Goal: Task Accomplishment & Management: Complete application form

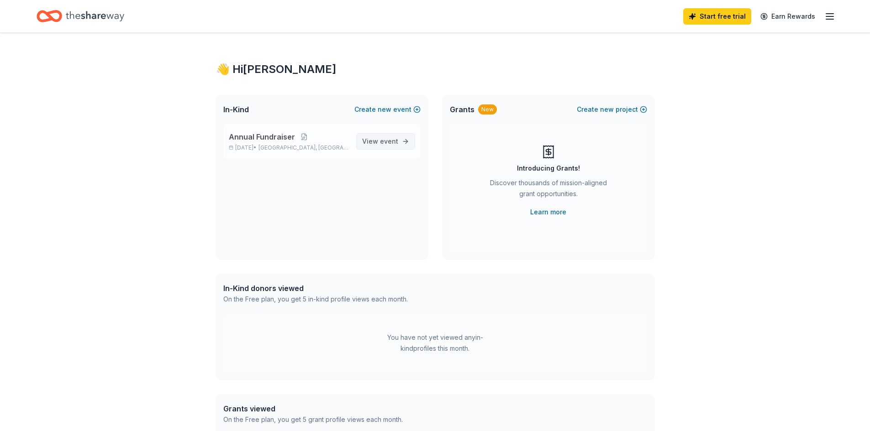
click at [378, 138] on span "View event" at bounding box center [380, 141] width 36 height 11
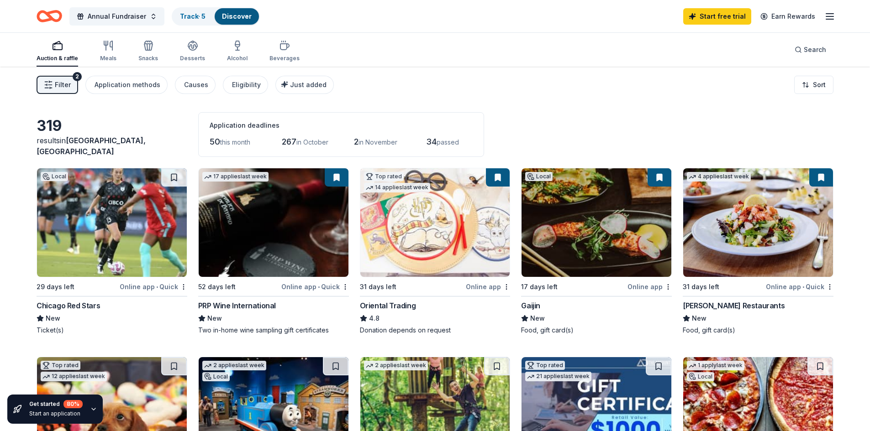
click at [61, 49] on icon "button" at bounding box center [57, 45] width 11 height 11
click at [803, 55] on div "Search" at bounding box center [810, 49] width 32 height 11
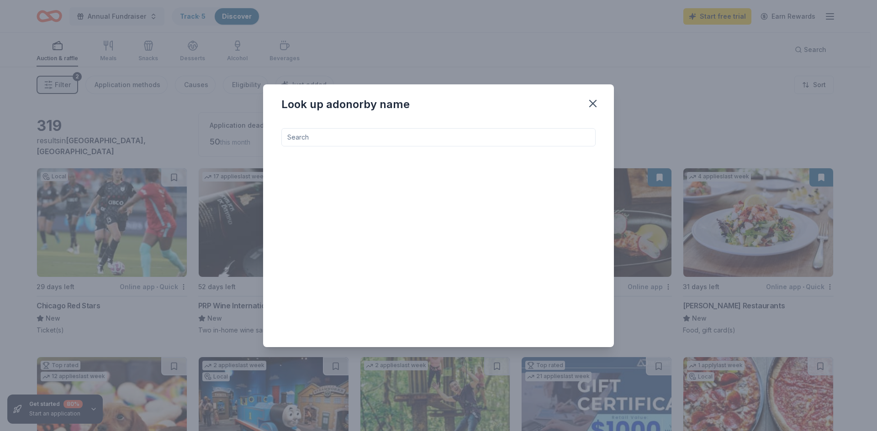
click at [339, 141] on input at bounding box center [438, 137] width 314 height 18
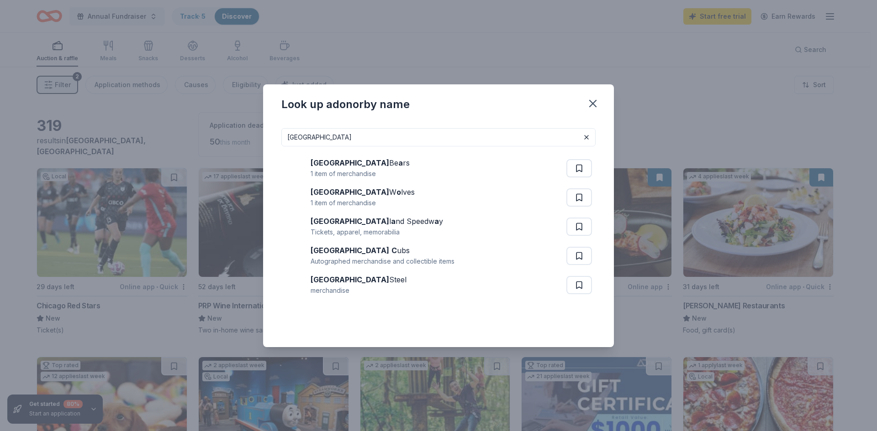
type input "chicago"
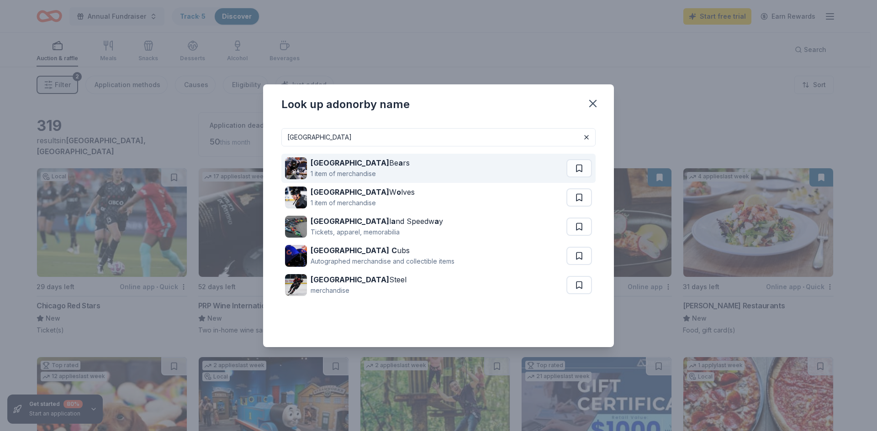
click at [341, 163] on div "Chicago Be a rs" at bounding box center [359, 163] width 99 height 11
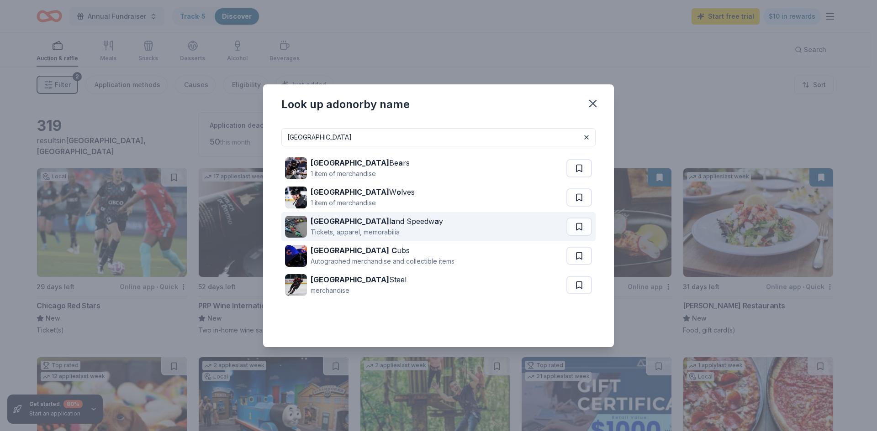
click at [374, 221] on div "Chicago l a nd Speedw a y" at bounding box center [376, 221] width 132 height 11
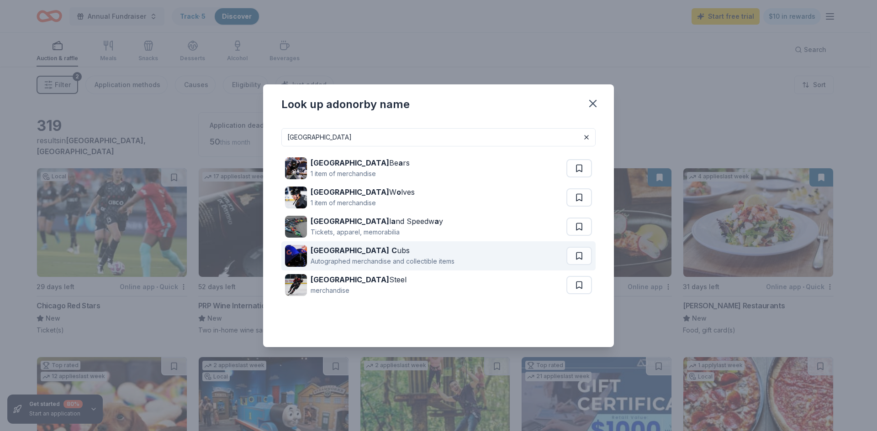
click at [349, 247] on div "Chicago C ubs" at bounding box center [382, 250] width 144 height 11
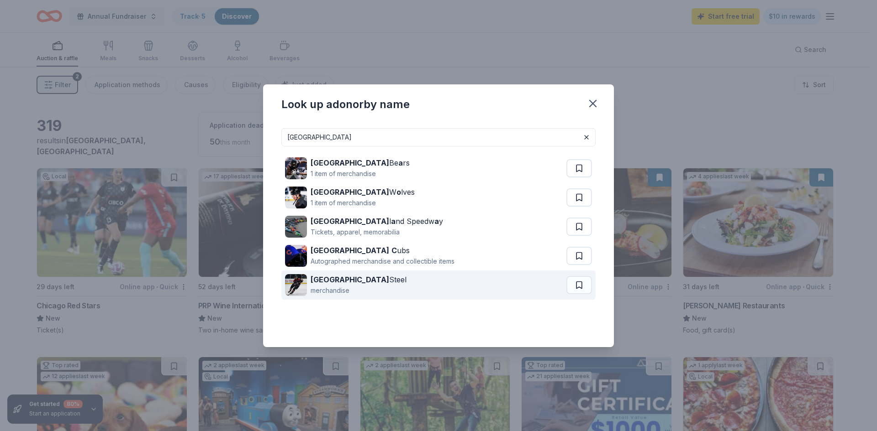
click at [337, 279] on strong "Chicago" at bounding box center [349, 279] width 79 height 9
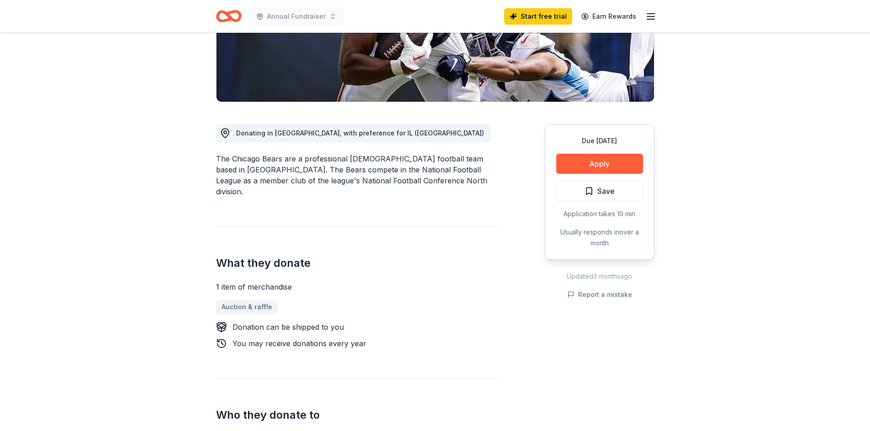
scroll to position [137, 0]
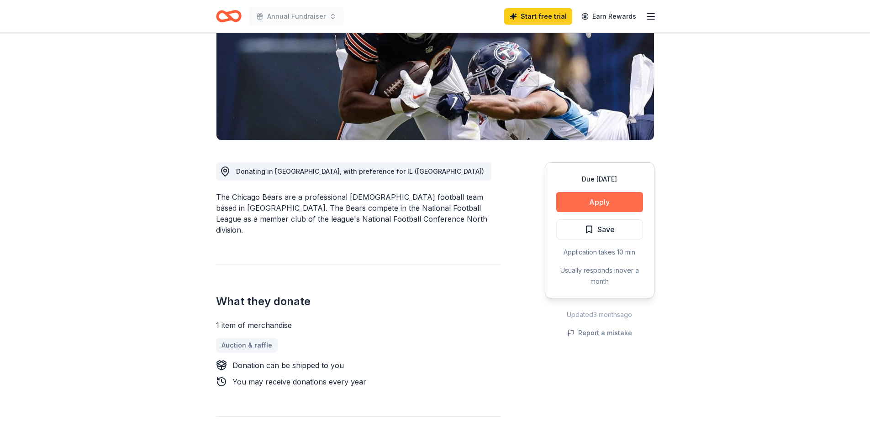
click at [602, 198] on button "Apply" at bounding box center [599, 202] width 87 height 20
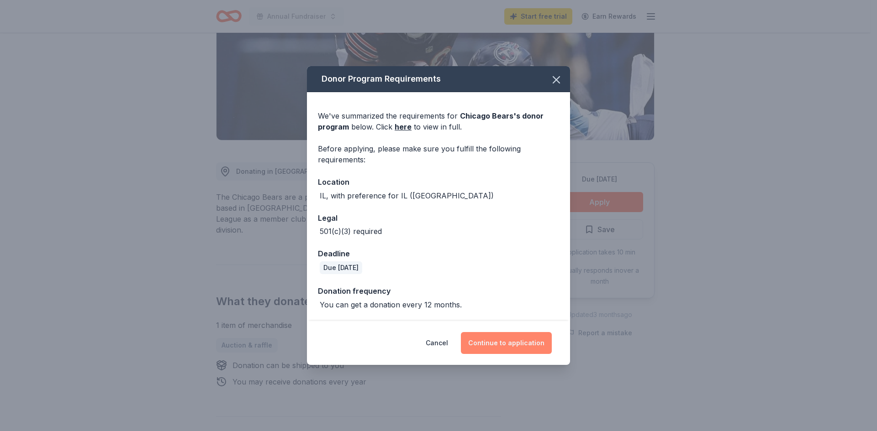
click at [512, 341] on button "Continue to application" at bounding box center [506, 343] width 91 height 22
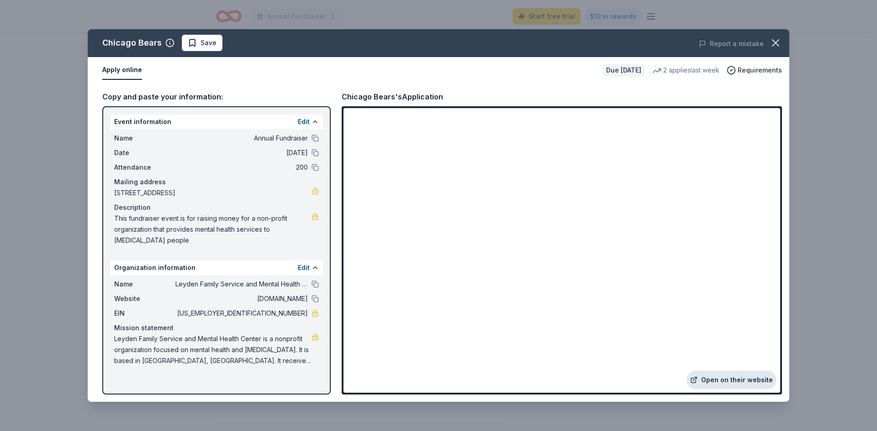
click at [735, 379] on link "Open on their website" at bounding box center [731, 380] width 90 height 18
click at [776, 39] on icon "button" at bounding box center [775, 43] width 13 height 13
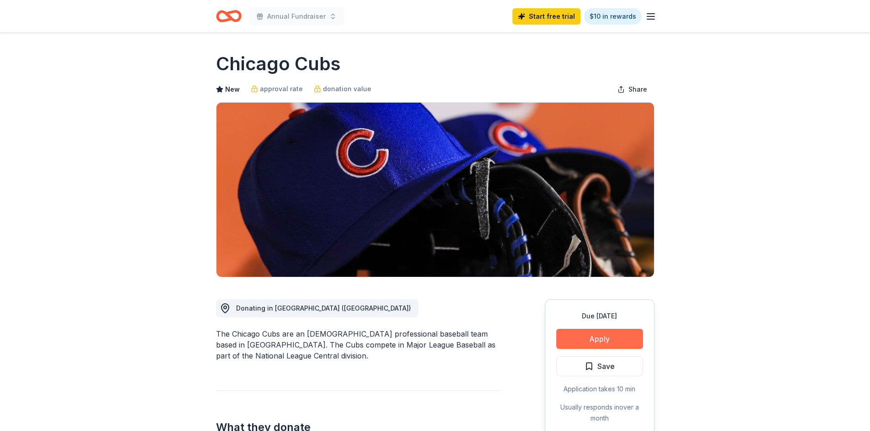
click at [596, 335] on button "Apply" at bounding box center [599, 339] width 87 height 20
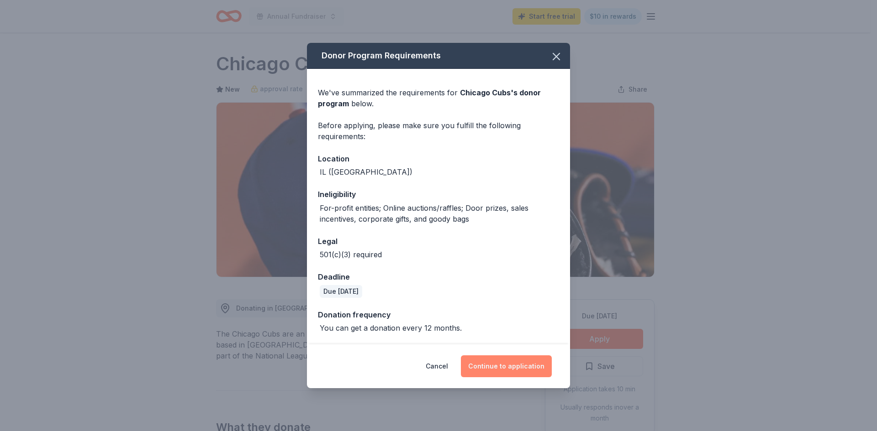
click at [510, 371] on button "Continue to application" at bounding box center [506, 367] width 91 height 22
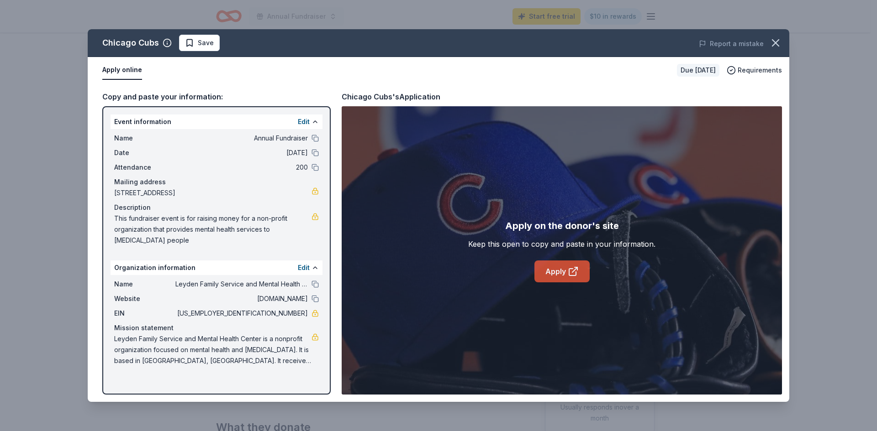
click at [563, 270] on link "Apply" at bounding box center [561, 272] width 55 height 22
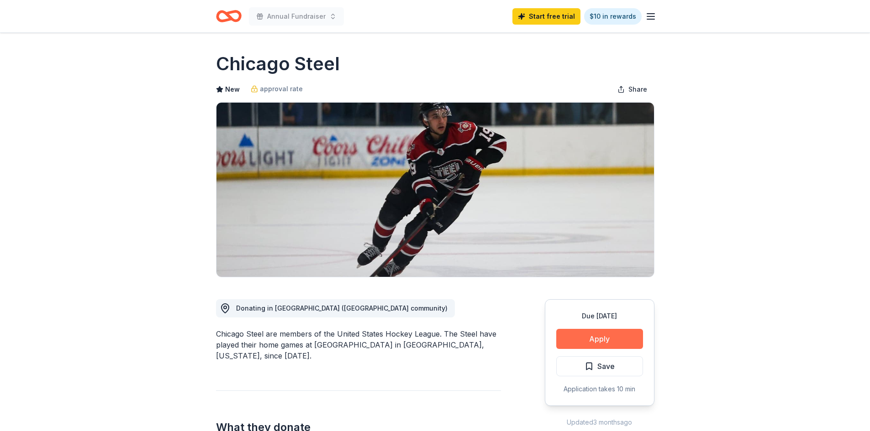
click at [599, 338] on button "Apply" at bounding box center [599, 339] width 87 height 20
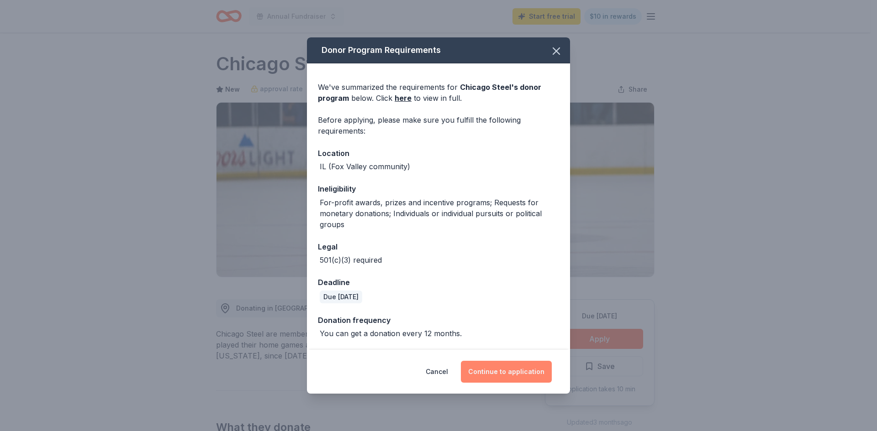
click at [499, 373] on button "Continue to application" at bounding box center [506, 372] width 91 height 22
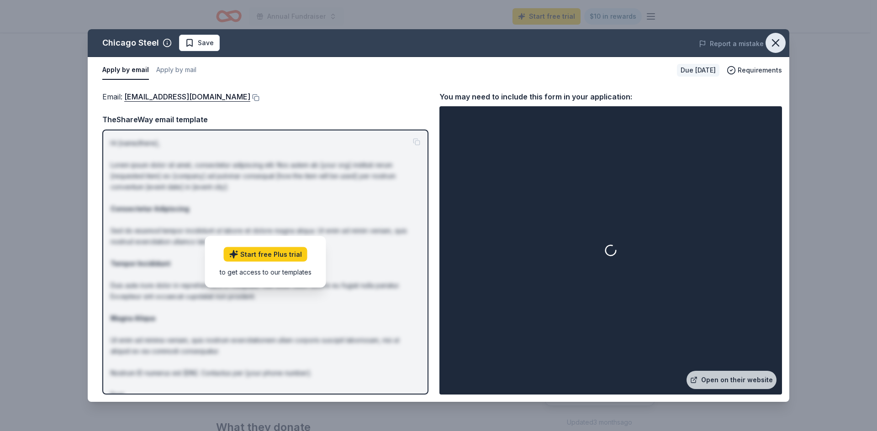
click at [777, 47] on icon "button" at bounding box center [775, 43] width 13 height 13
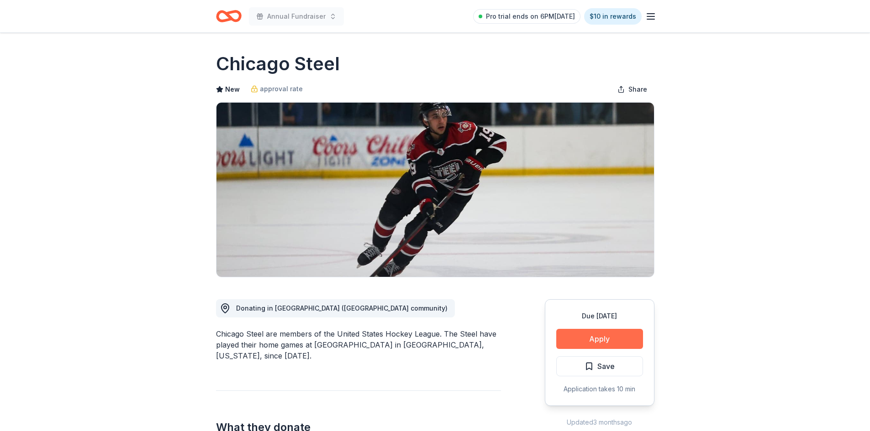
click at [617, 337] on button "Apply" at bounding box center [599, 339] width 87 height 20
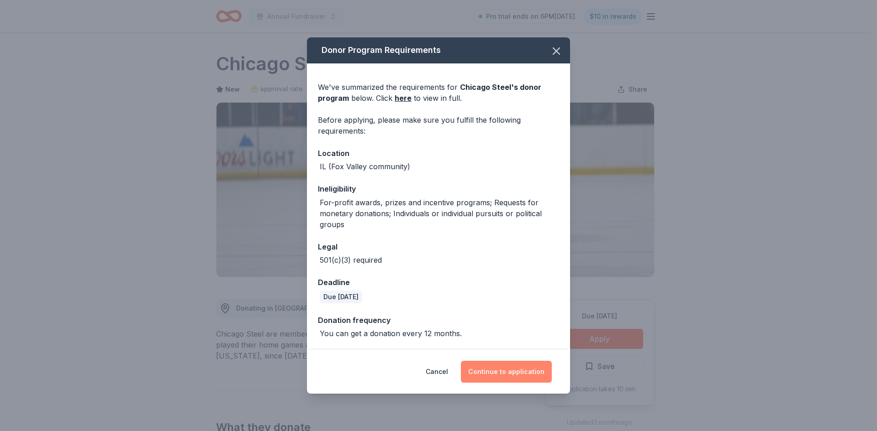
click at [528, 362] on button "Continue to application" at bounding box center [506, 372] width 91 height 22
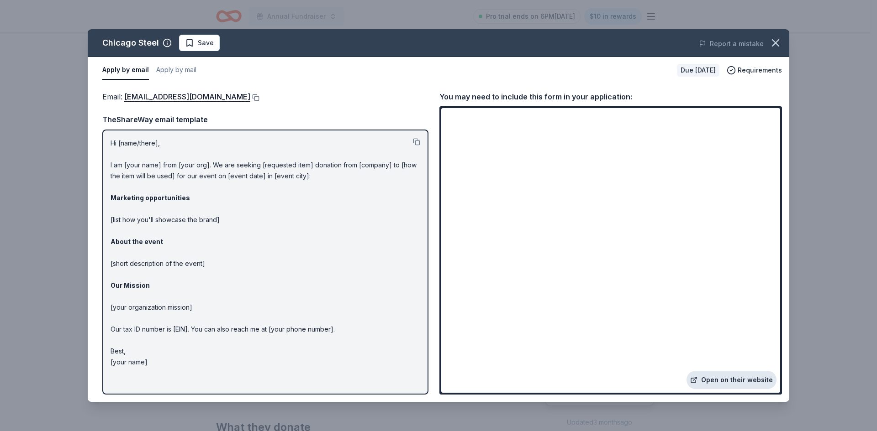
click at [736, 378] on link "Open on their website" at bounding box center [731, 380] width 90 height 18
click at [782, 42] on button "button" at bounding box center [775, 43] width 20 height 20
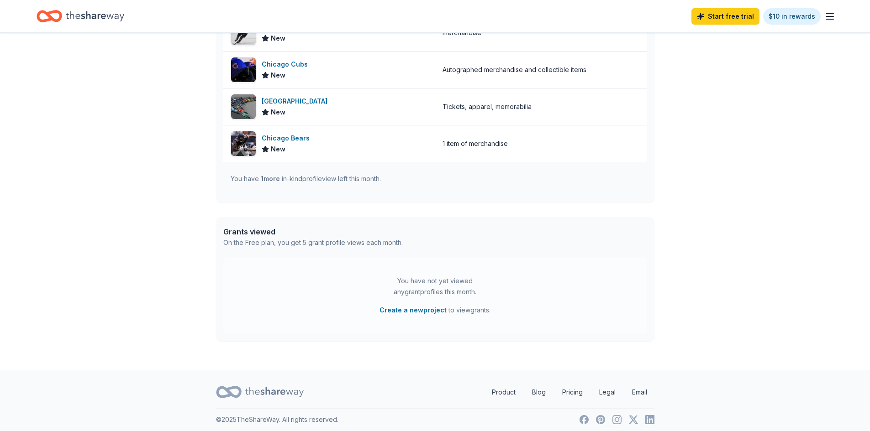
scroll to position [305, 0]
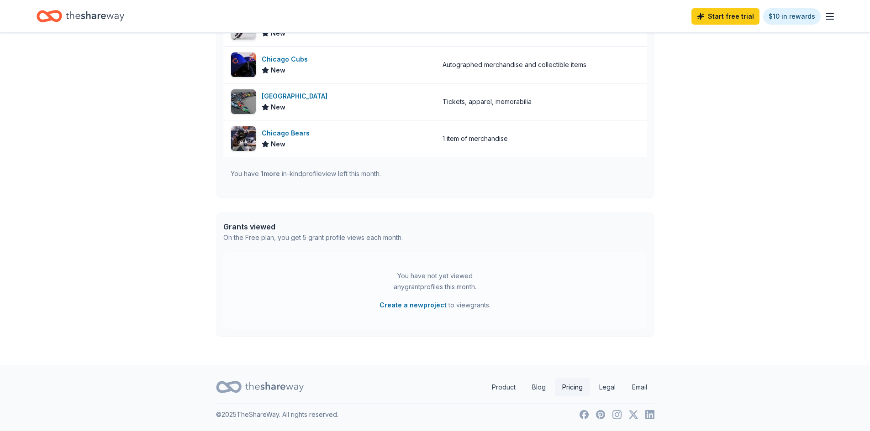
click at [570, 389] on link "Pricing" at bounding box center [572, 387] width 35 height 18
click at [571, 389] on link "Pricing" at bounding box center [572, 387] width 35 height 18
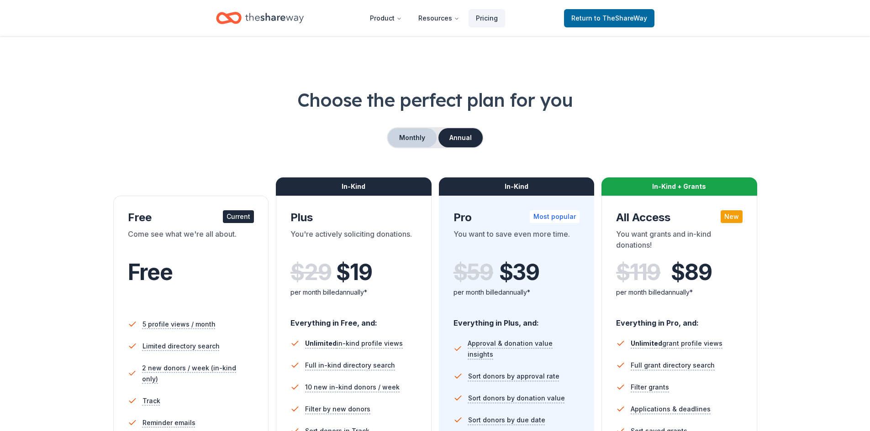
click at [416, 144] on button "Monthly" at bounding box center [412, 137] width 49 height 19
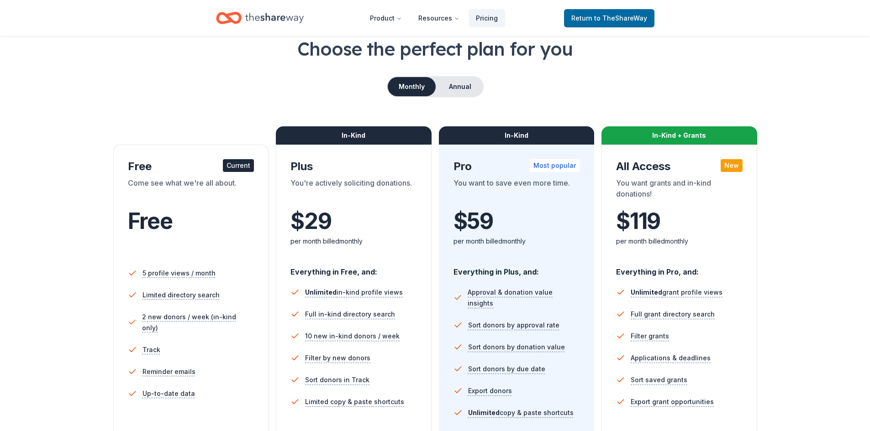
scroll to position [137, 0]
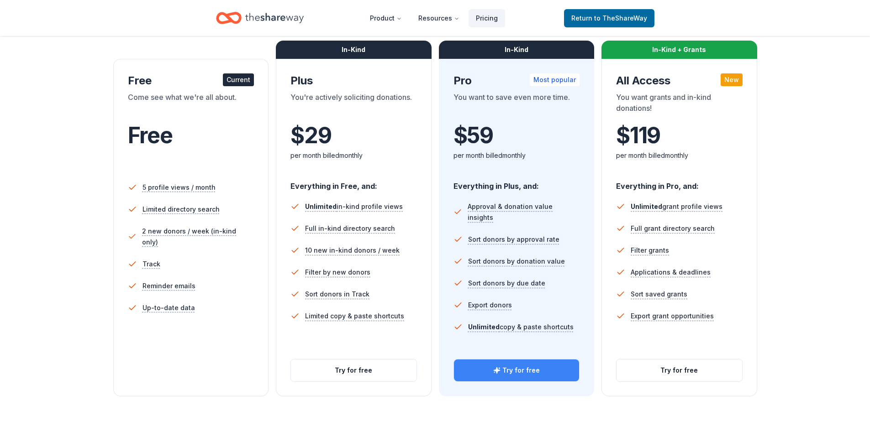
click at [522, 369] on button "Try for free" at bounding box center [517, 371] width 126 height 22
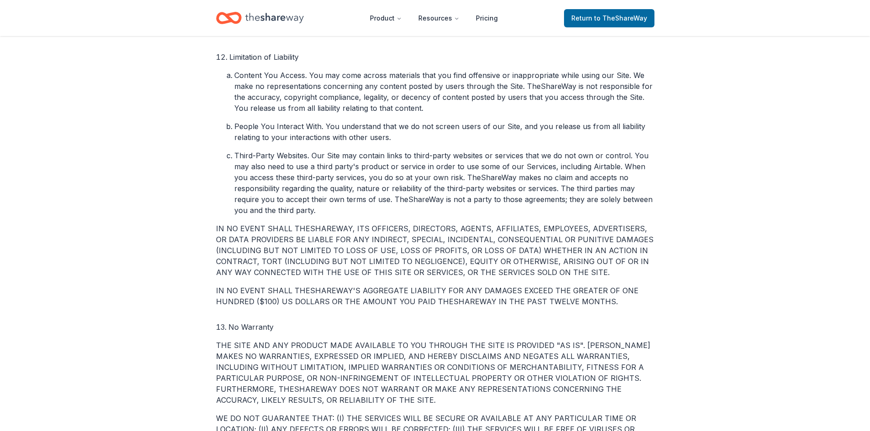
scroll to position [1826, 0]
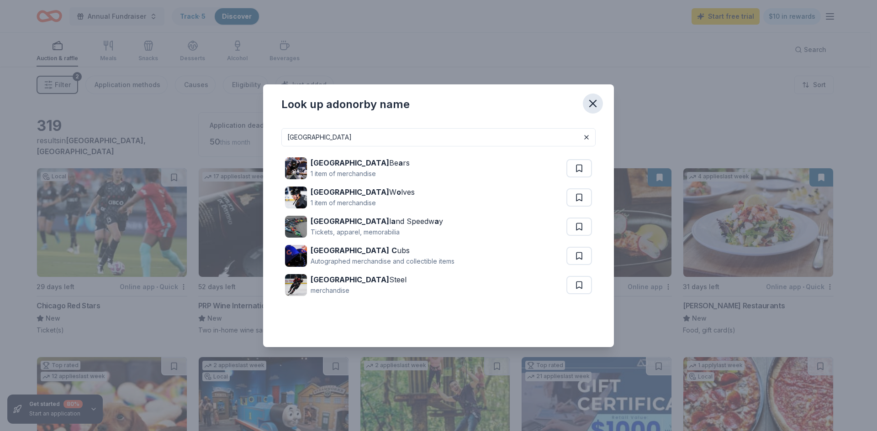
click at [593, 101] on icon "button" at bounding box center [592, 103] width 13 height 13
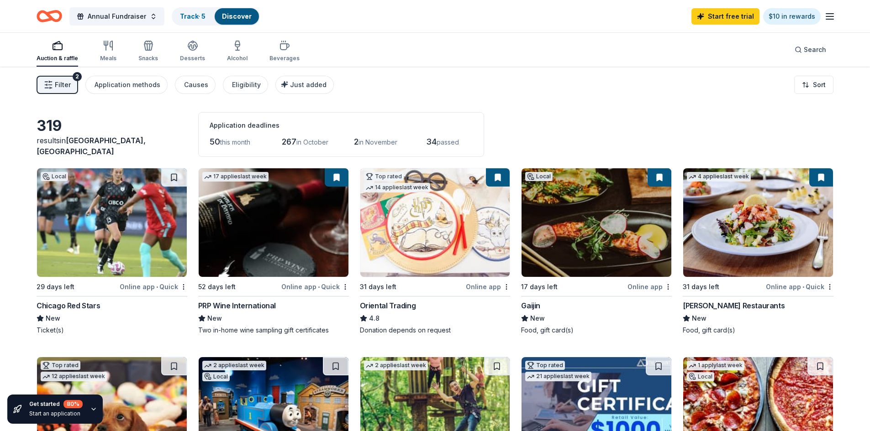
click at [48, 84] on icon "button" at bounding box center [48, 84] width 9 height 9
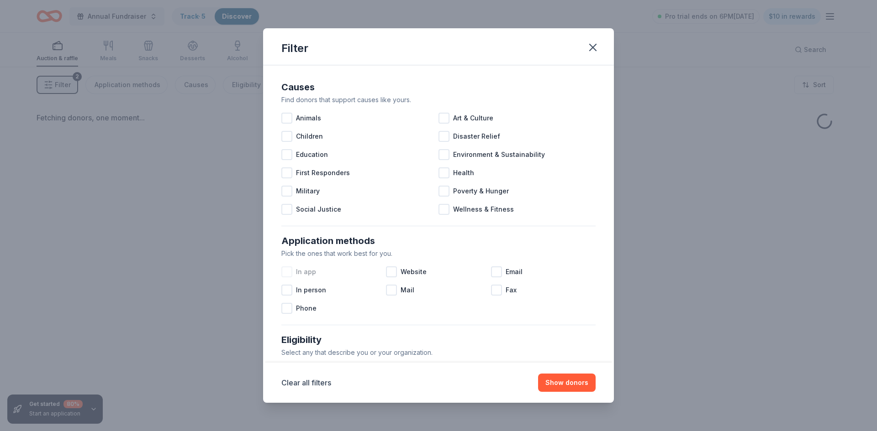
click at [292, 273] on div at bounding box center [286, 272] width 11 height 11
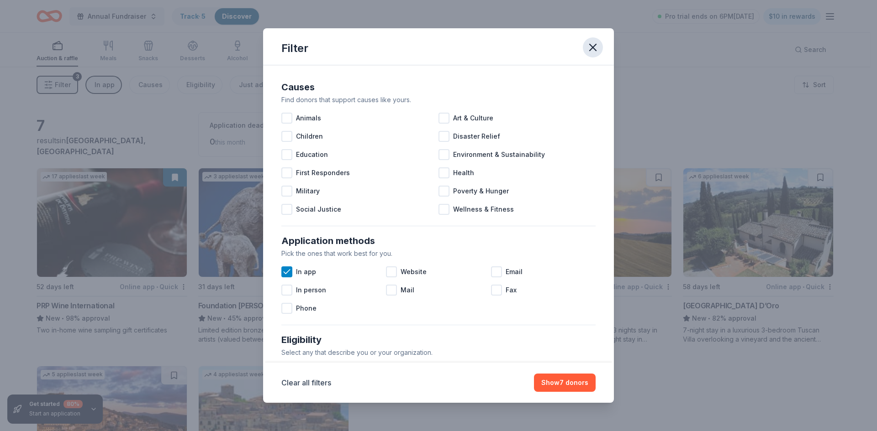
click at [593, 48] on icon "button" at bounding box center [592, 47] width 6 height 6
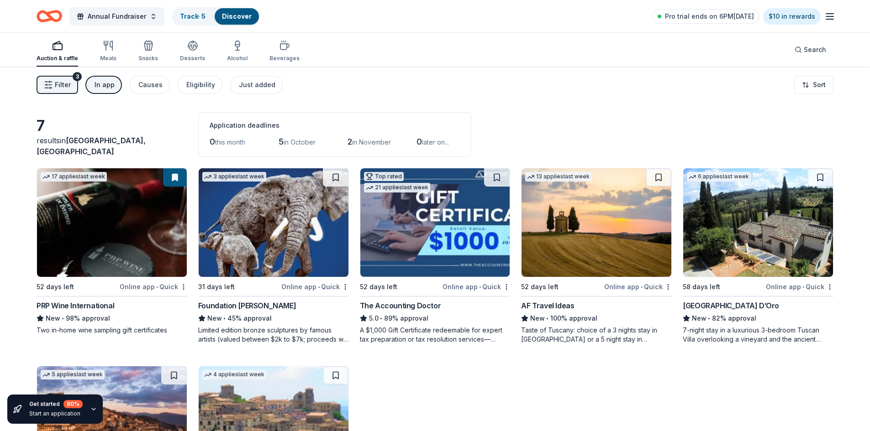
click at [42, 14] on icon "Home" at bounding box center [50, 15] width 26 height 21
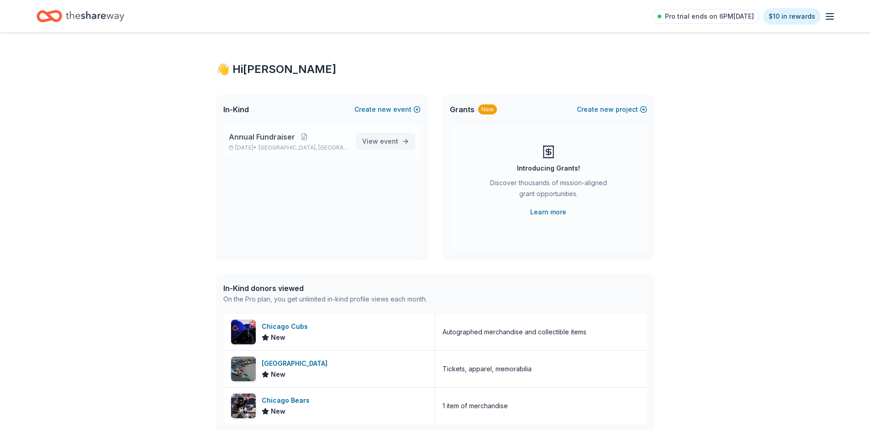
click at [396, 140] on span "event" at bounding box center [389, 141] width 18 height 8
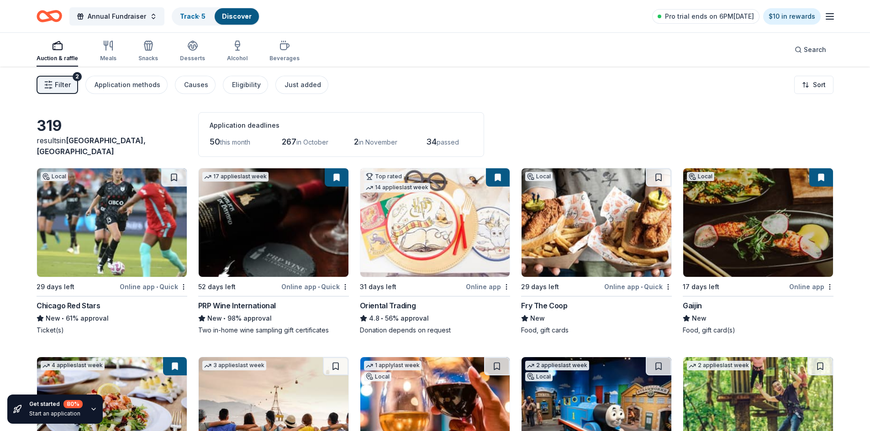
click at [62, 83] on span "Filter" at bounding box center [63, 84] width 16 height 11
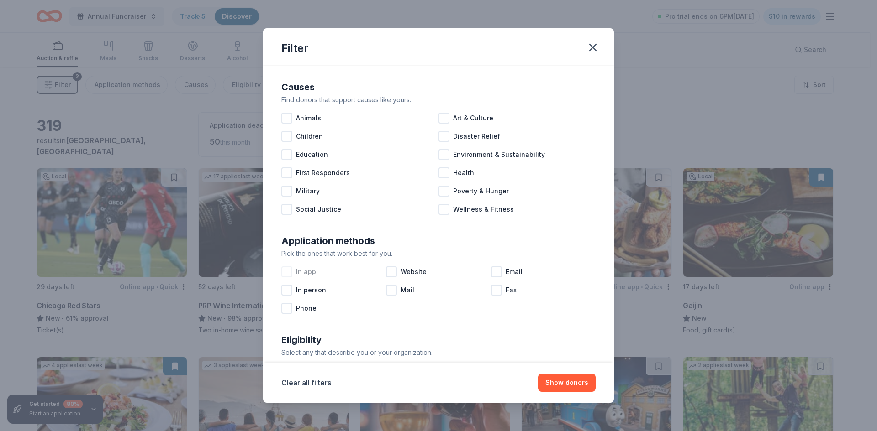
click at [300, 271] on span "In app" at bounding box center [306, 272] width 20 height 11
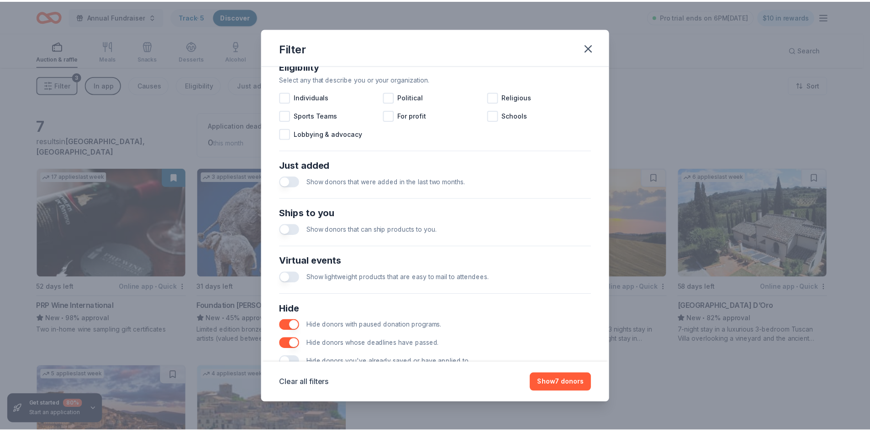
scroll to position [304, 0]
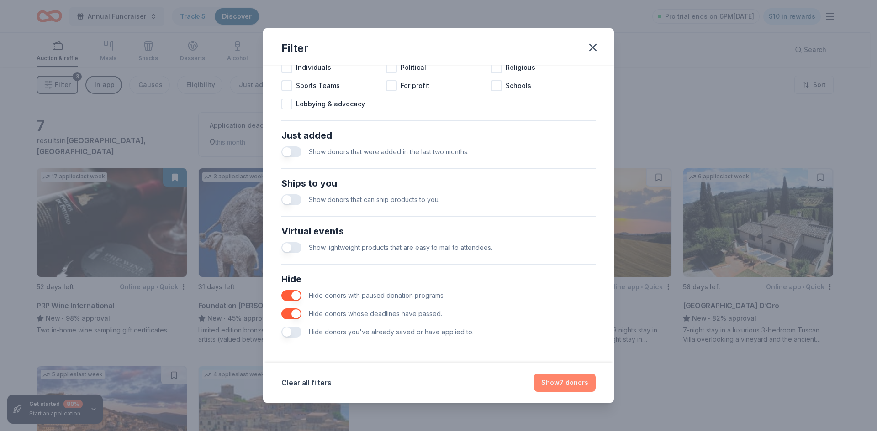
click at [569, 382] on button "Show 7 donors" at bounding box center [565, 383] width 62 height 18
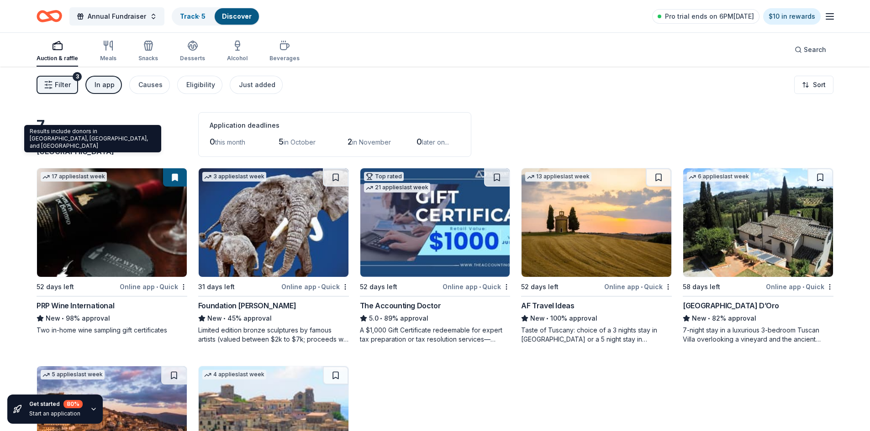
click at [98, 148] on span "Franklin Park, IL" at bounding box center [91, 146] width 109 height 20
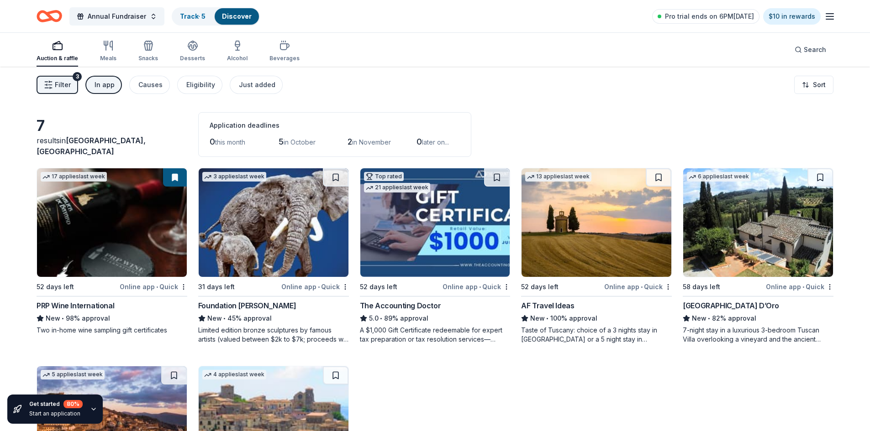
click at [98, 152] on span "Franklin Park, IL" at bounding box center [91, 146] width 109 height 20
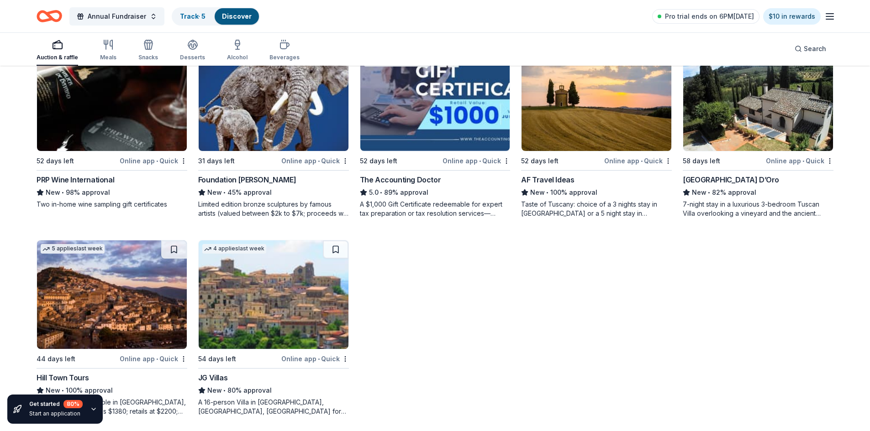
scroll to position [129, 0]
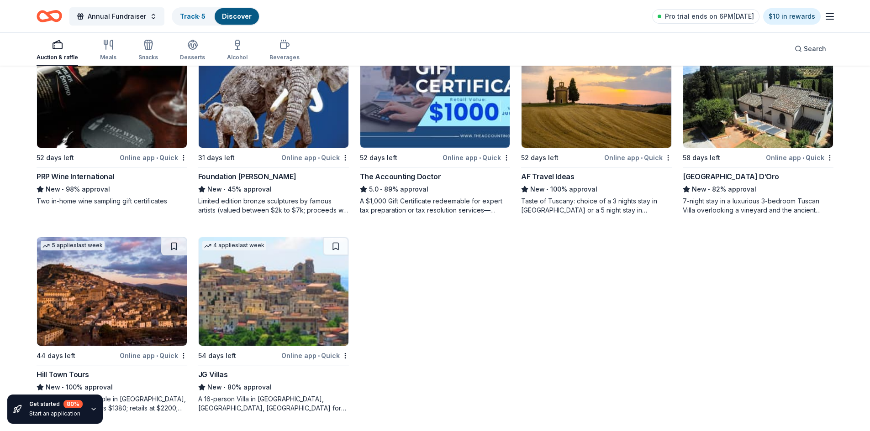
click at [90, 409] on icon "button" at bounding box center [93, 409] width 7 height 7
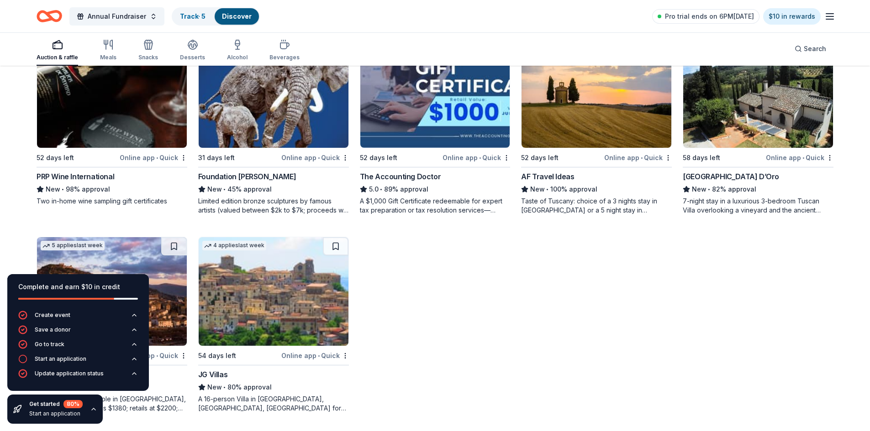
click at [92, 409] on icon "button" at bounding box center [94, 410] width 4 height 2
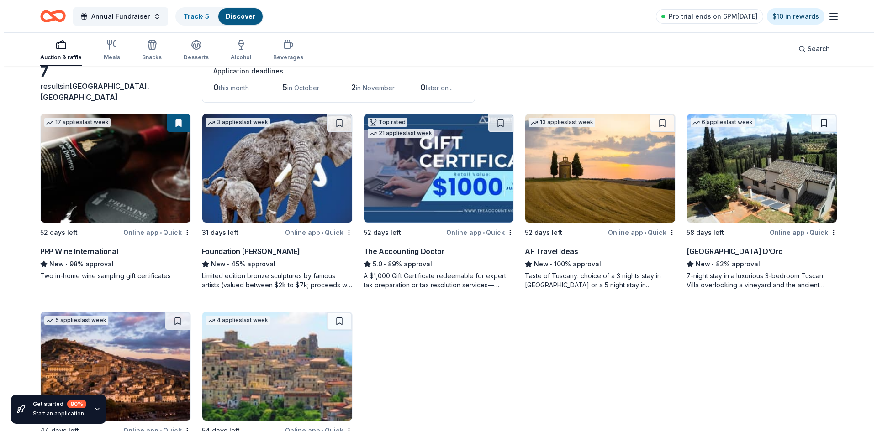
scroll to position [0, 0]
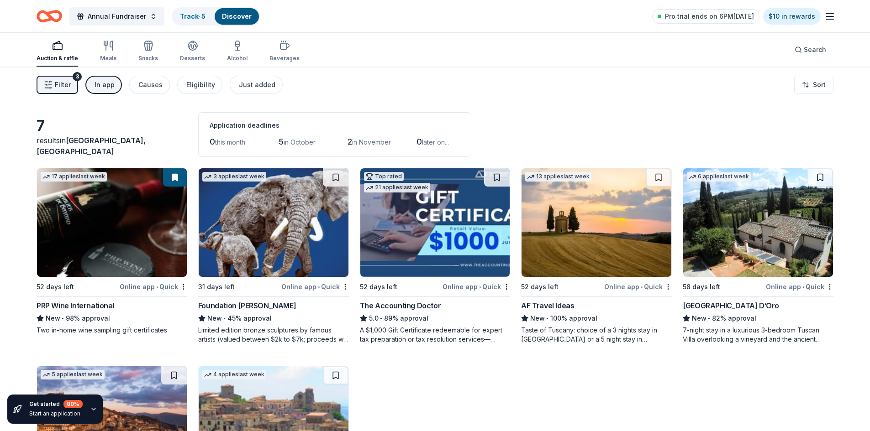
click at [59, 85] on span "Filter" at bounding box center [63, 84] width 16 height 11
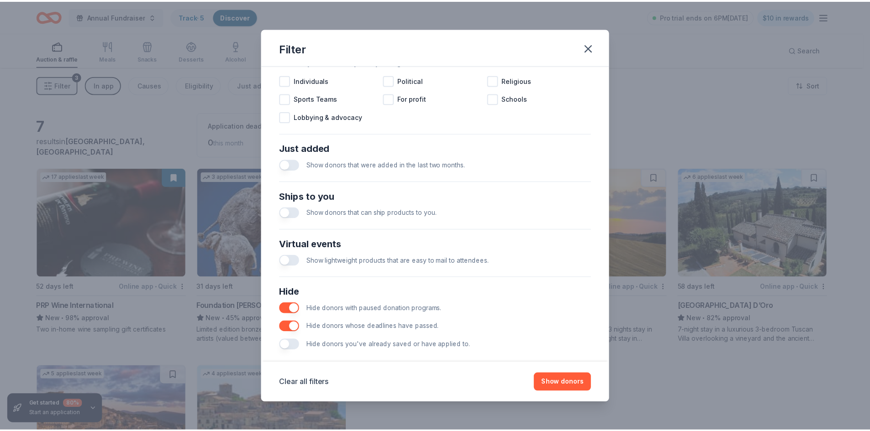
scroll to position [304, 0]
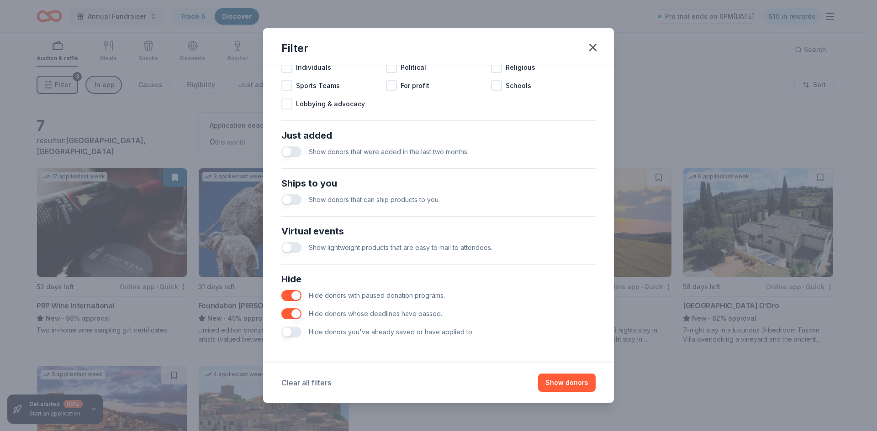
click at [309, 382] on button "Clear all filters" at bounding box center [306, 383] width 50 height 11
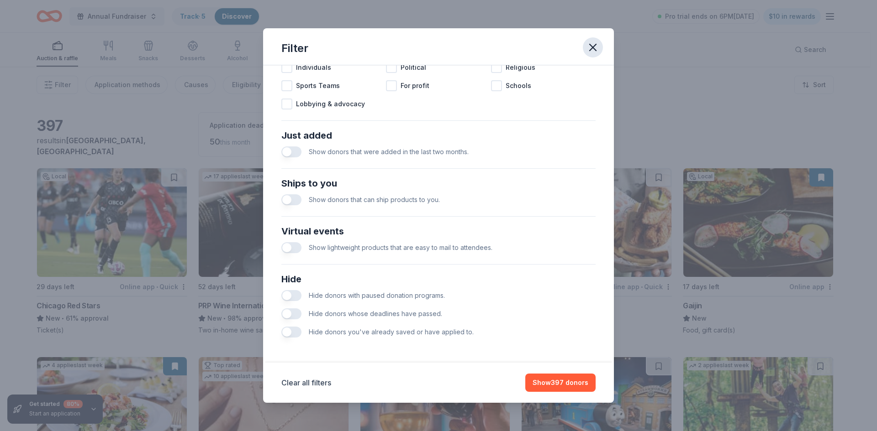
click at [590, 48] on icon "button" at bounding box center [592, 47] width 13 height 13
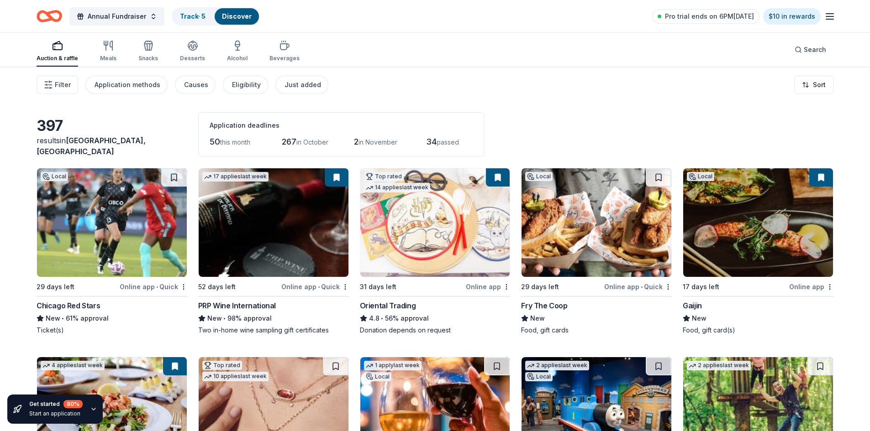
click at [832, 17] on icon "button" at bounding box center [829, 16] width 11 height 11
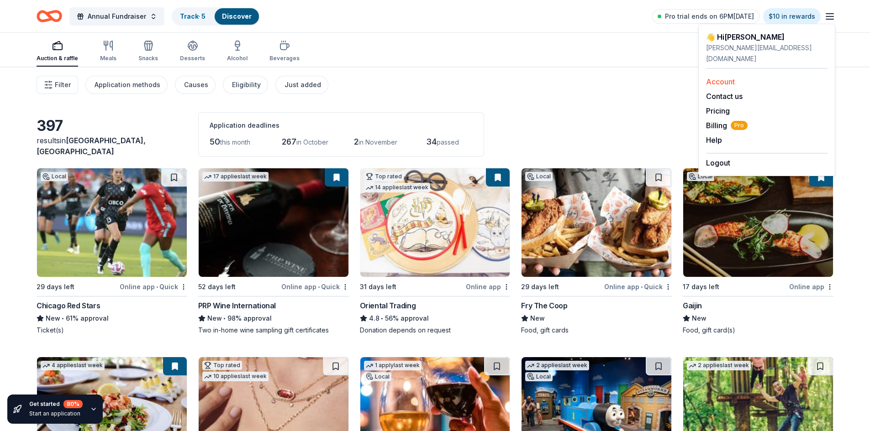
click at [722, 77] on link "Account" at bounding box center [720, 81] width 29 height 9
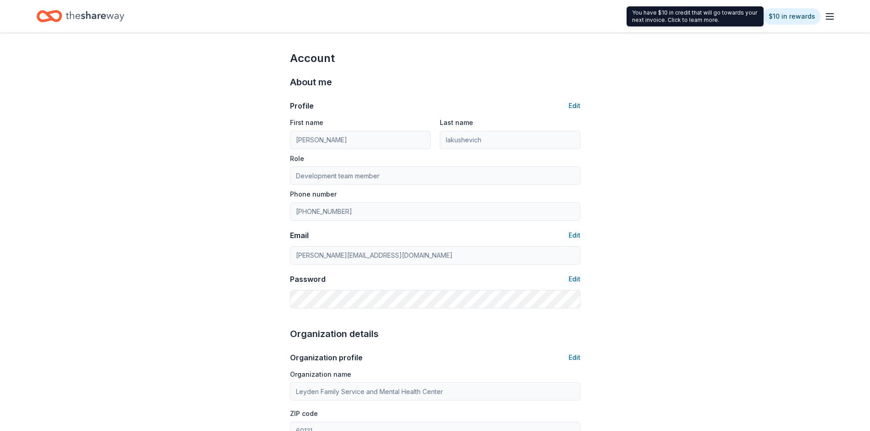
click at [825, 17] on icon "button" at bounding box center [829, 16] width 11 height 11
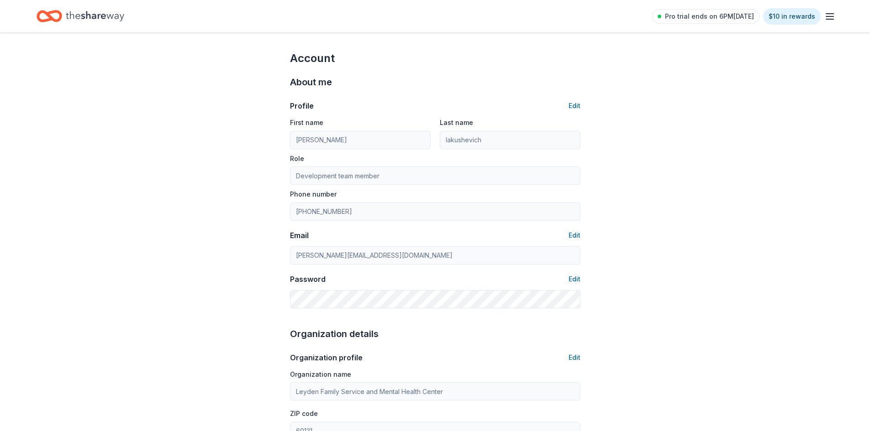
click at [43, 18] on icon "Home" at bounding box center [50, 15] width 26 height 21
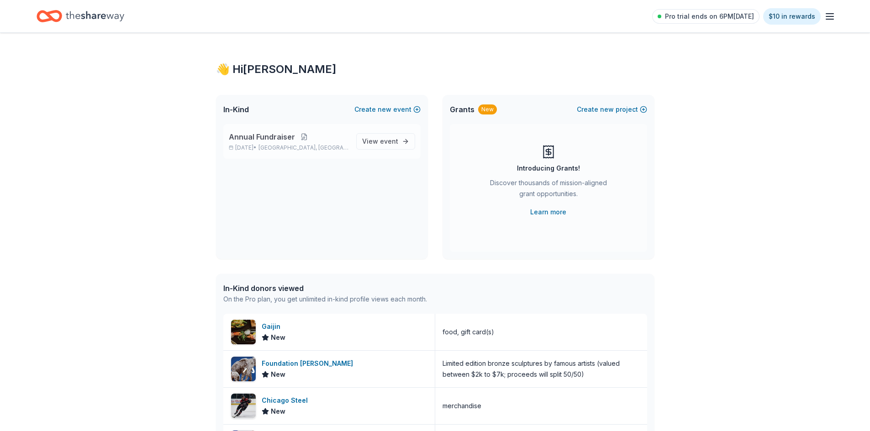
click at [302, 137] on button at bounding box center [304, 136] width 18 height 7
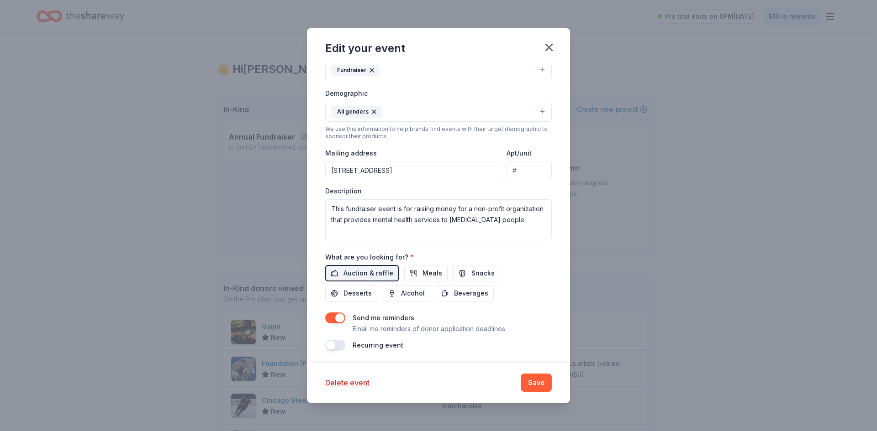
scroll to position [196, 0]
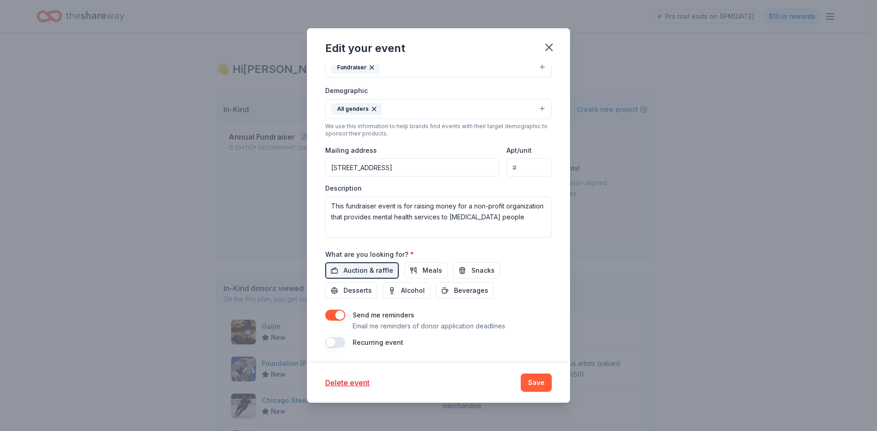
click at [339, 315] on button "button" at bounding box center [335, 315] width 20 height 11
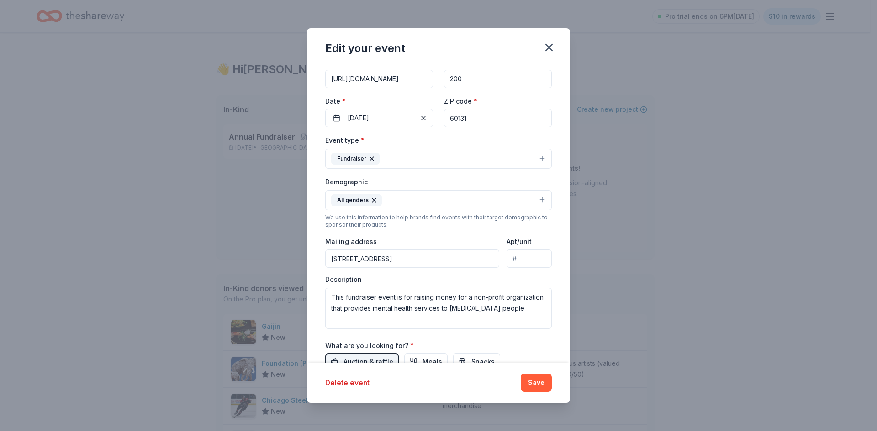
scroll to position [0, 0]
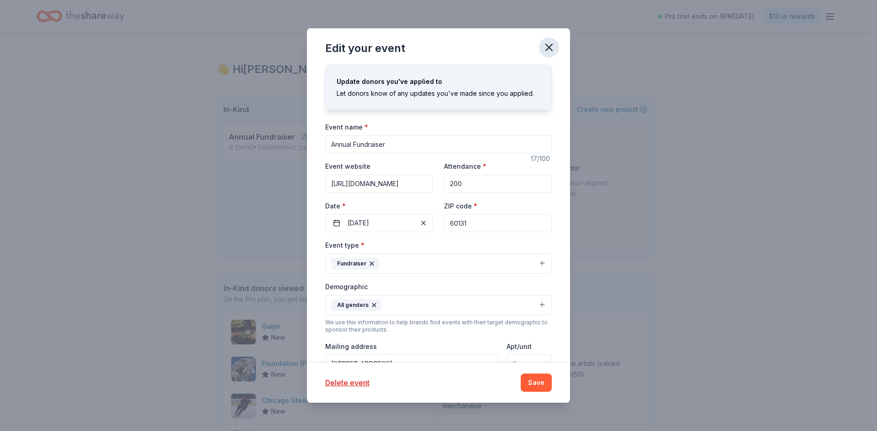
click at [553, 46] on icon "button" at bounding box center [548, 47] width 13 height 13
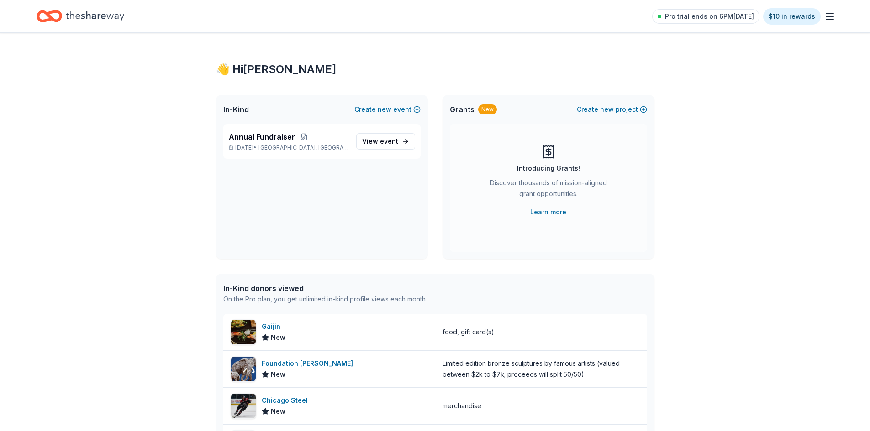
click at [76, 12] on icon "Home" at bounding box center [95, 16] width 58 height 19
click at [396, 143] on span "event" at bounding box center [389, 141] width 18 height 8
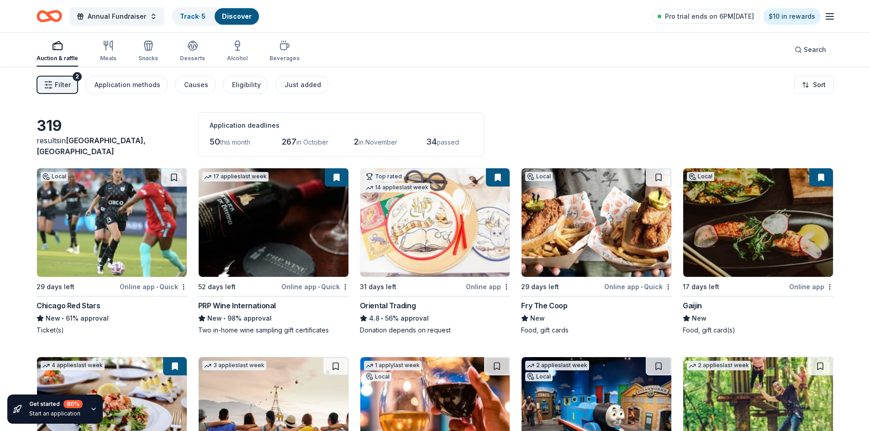
click at [58, 84] on span "Filter" at bounding box center [63, 84] width 16 height 11
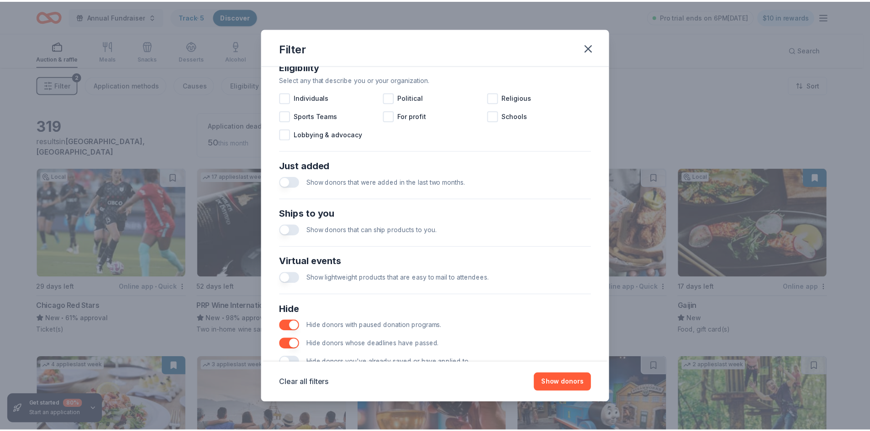
scroll to position [274, 0]
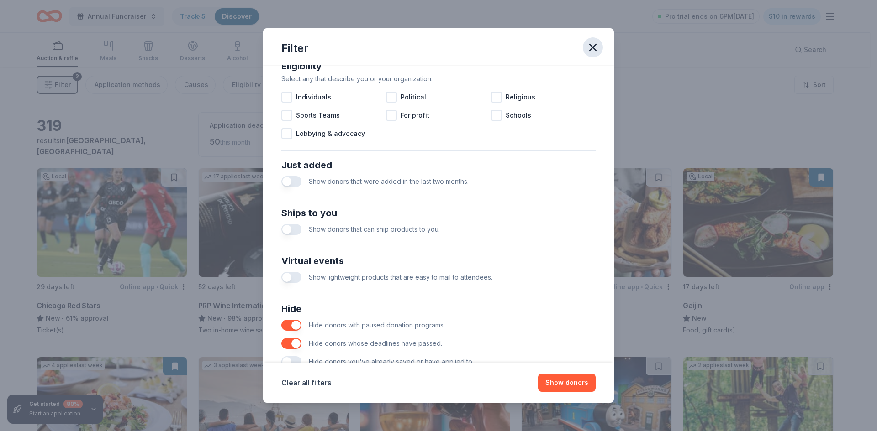
click at [589, 45] on icon "button" at bounding box center [592, 47] width 13 height 13
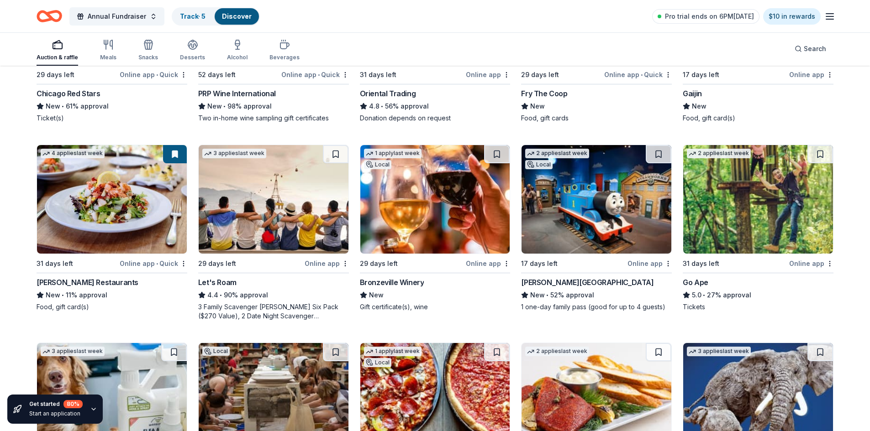
scroll to position [228, 0]
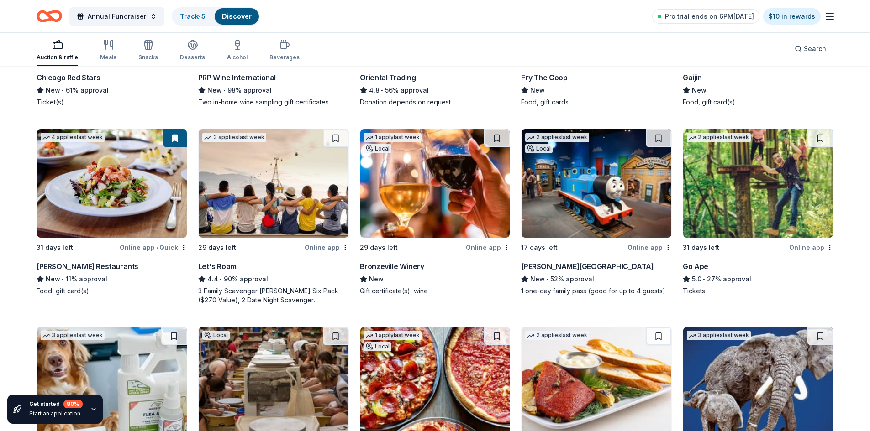
drag, startPoint x: 697, startPoint y: 265, endPoint x: 703, endPoint y: 245, distance: 20.9
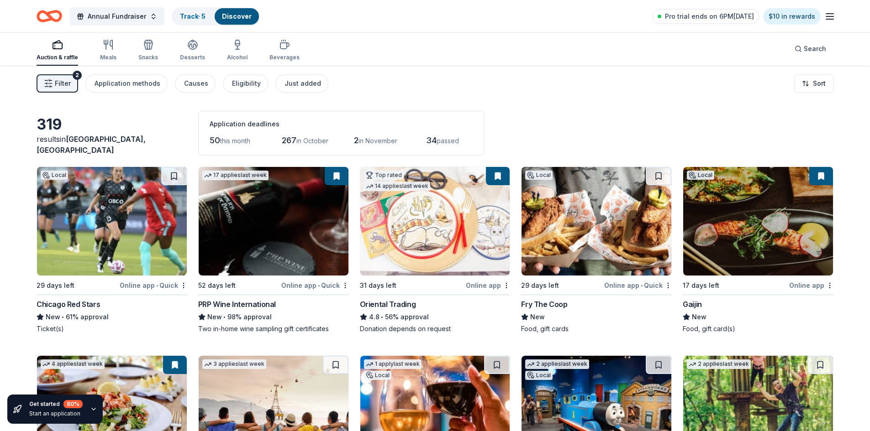
scroll to position [0, 0]
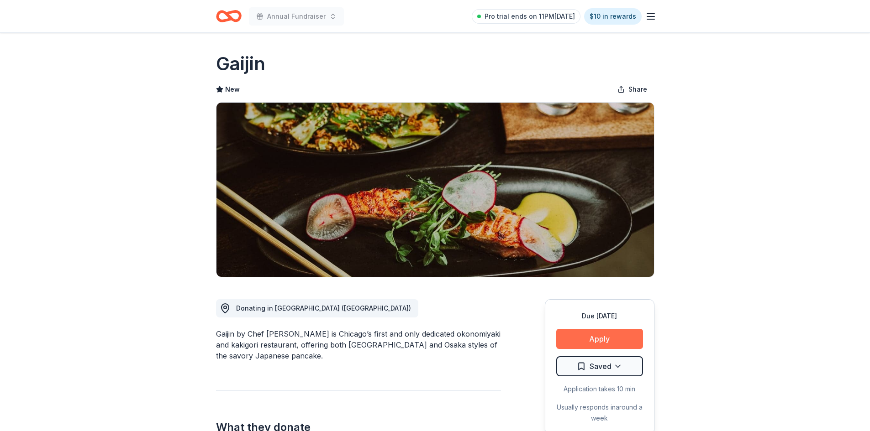
click at [601, 341] on button "Apply" at bounding box center [599, 339] width 87 height 20
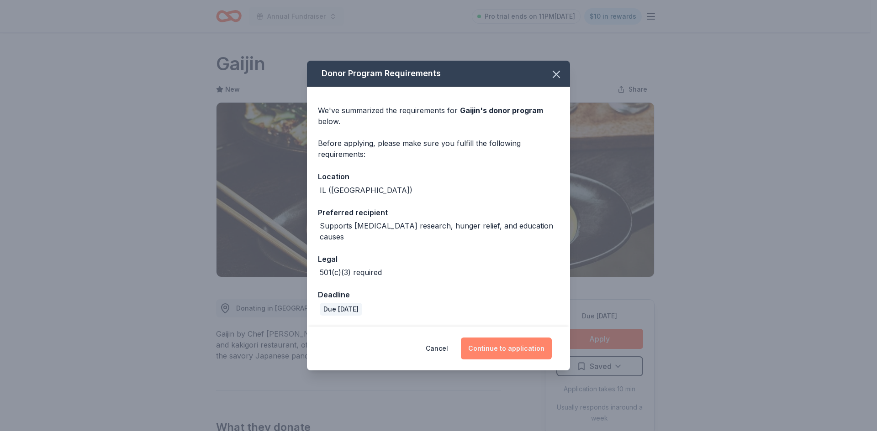
click at [496, 344] on button "Continue to application" at bounding box center [506, 349] width 91 height 22
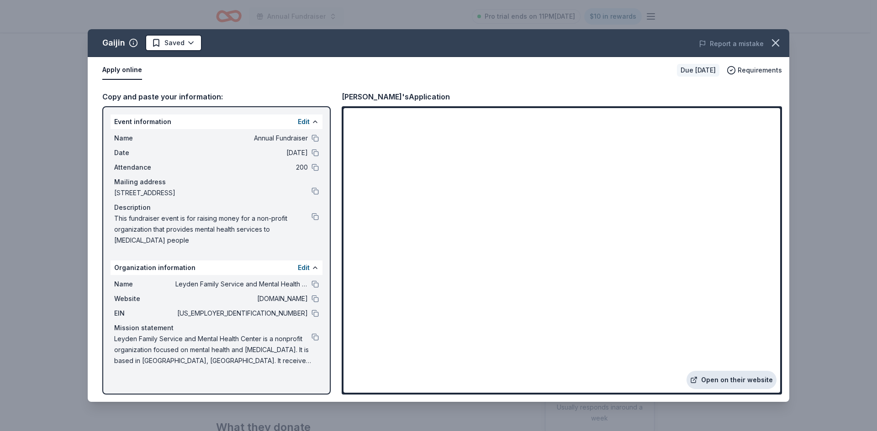
click at [729, 377] on link "Open on their website" at bounding box center [731, 380] width 90 height 18
click at [776, 40] on icon "button" at bounding box center [775, 43] width 13 height 13
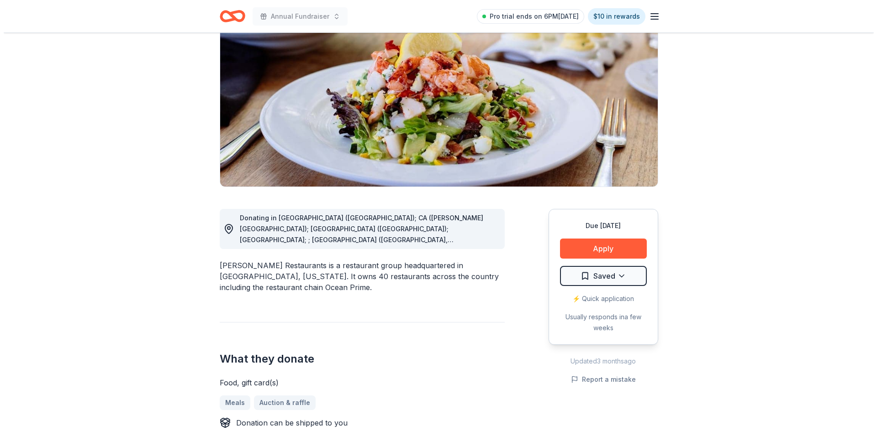
scroll to position [91, 0]
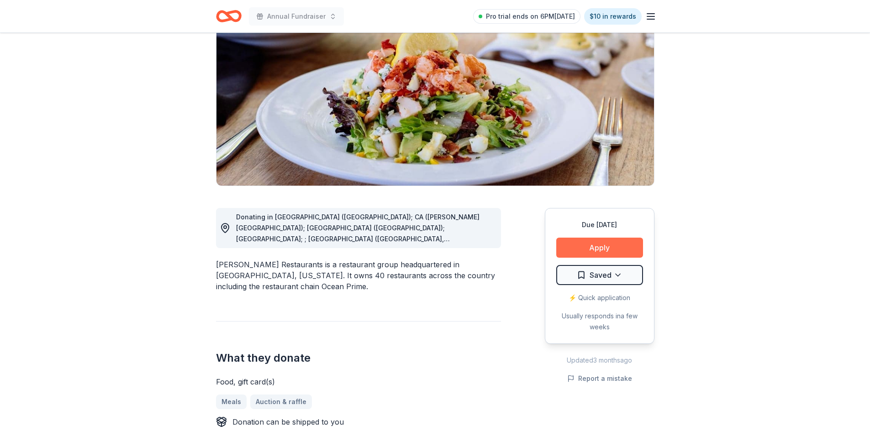
click at [606, 252] on button "Apply" at bounding box center [599, 248] width 87 height 20
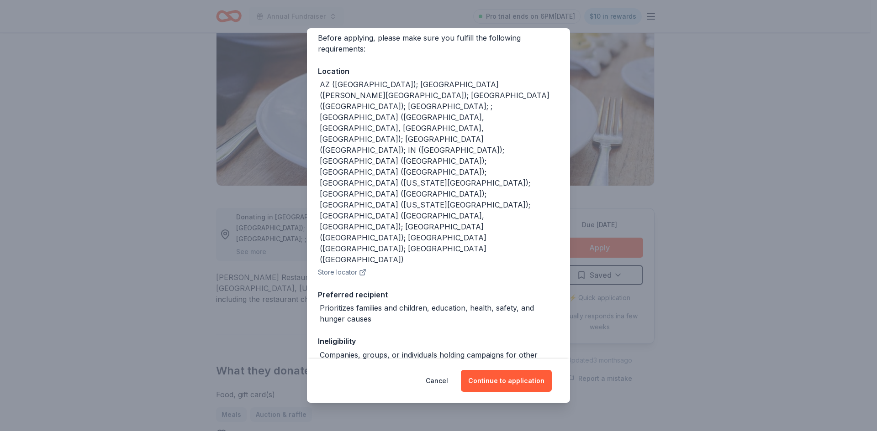
scroll to position [74, 0]
click at [500, 378] on button "Continue to application" at bounding box center [506, 381] width 91 height 22
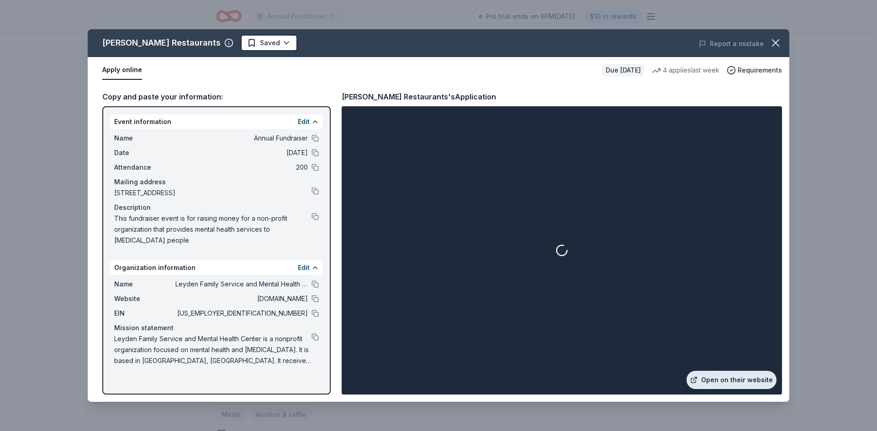
click at [737, 381] on link "Open on their website" at bounding box center [731, 380] width 90 height 18
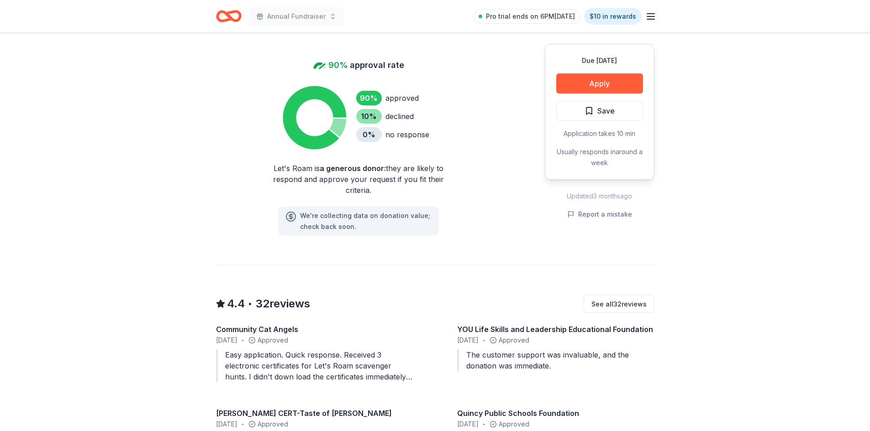
scroll to position [639, 0]
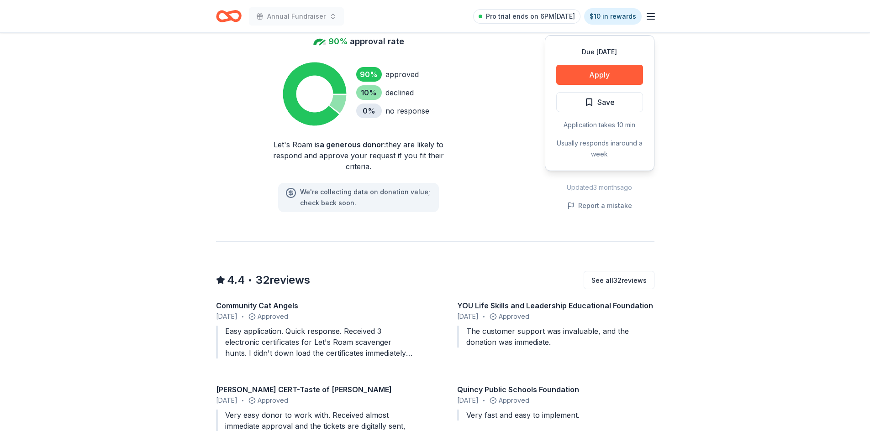
drag, startPoint x: 314, startPoint y: 332, endPoint x: 341, endPoint y: 334, distance: 26.5
click at [341, 334] on div "Easy application. Quick response. Received 3 electronic certificates for Let's …" at bounding box center [314, 342] width 197 height 33
drag, startPoint x: 352, startPoint y: 333, endPoint x: 320, endPoint y: 334, distance: 32.0
click at [320, 334] on div "Easy application. Quick response. Received 3 electronic certificates for Let's …" at bounding box center [314, 342] width 197 height 33
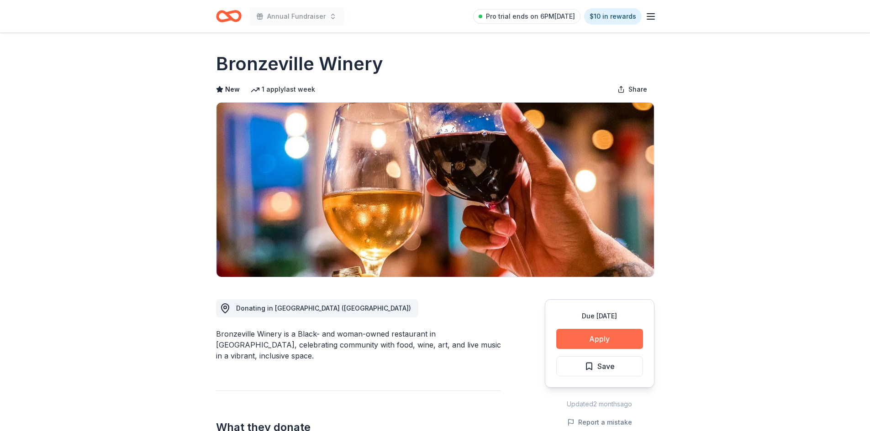
click at [587, 339] on button "Apply" at bounding box center [599, 339] width 87 height 20
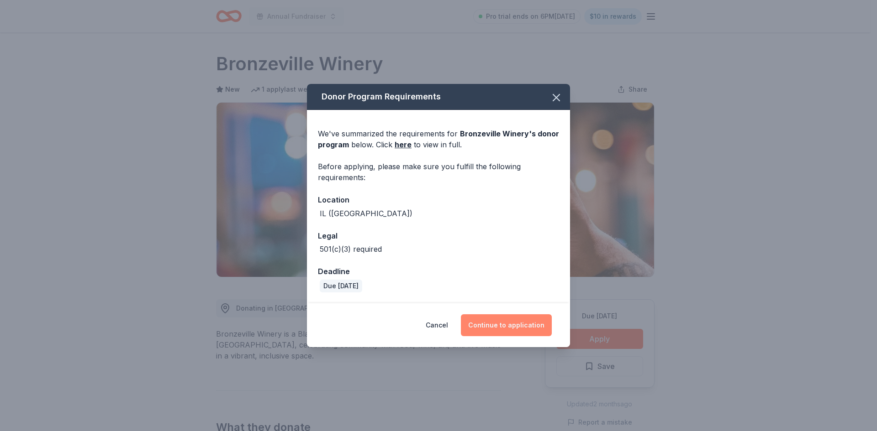
click at [497, 326] on button "Continue to application" at bounding box center [506, 326] width 91 height 22
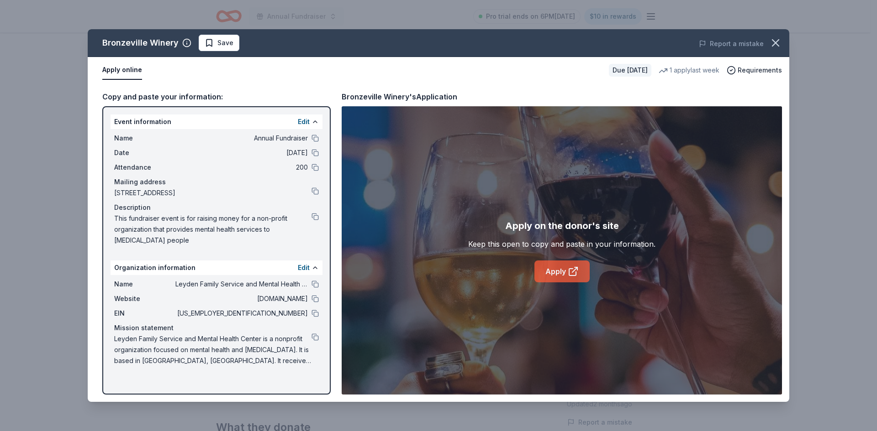
click at [557, 268] on link "Apply" at bounding box center [561, 272] width 55 height 22
drag, startPoint x: 100, startPoint y: 38, endPoint x: 168, endPoint y: 40, distance: 69.0
click at [168, 40] on div "Bronzeville Winery Save" at bounding box center [298, 43] width 421 height 16
click at [779, 42] on icon "button" at bounding box center [775, 43] width 13 height 13
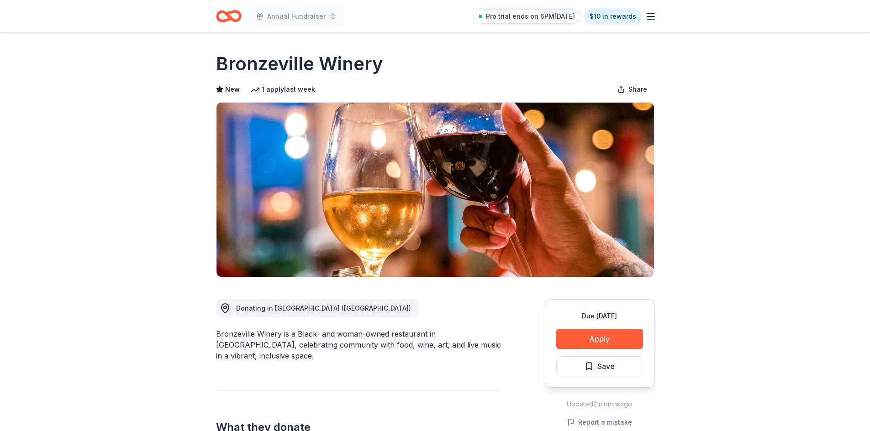
drag, startPoint x: 218, startPoint y: 333, endPoint x: 242, endPoint y: 331, distance: 23.9
click at [259, 333] on div "Bronzeville Winery is a Black- and woman-owned restaurant in Chicago, celebrati…" at bounding box center [358, 345] width 285 height 33
drag, startPoint x: 216, startPoint y: 334, endPoint x: 273, endPoint y: 336, distance: 56.6
click at [271, 336] on div "Bronzeville Winery is a Black- and woman-owned restaurant in Chicago, celebrati…" at bounding box center [358, 345] width 285 height 33
click at [273, 336] on div "Bronzeville Winery is a Black- and woman-owned restaurant in Chicago, celebrati…" at bounding box center [358, 345] width 285 height 33
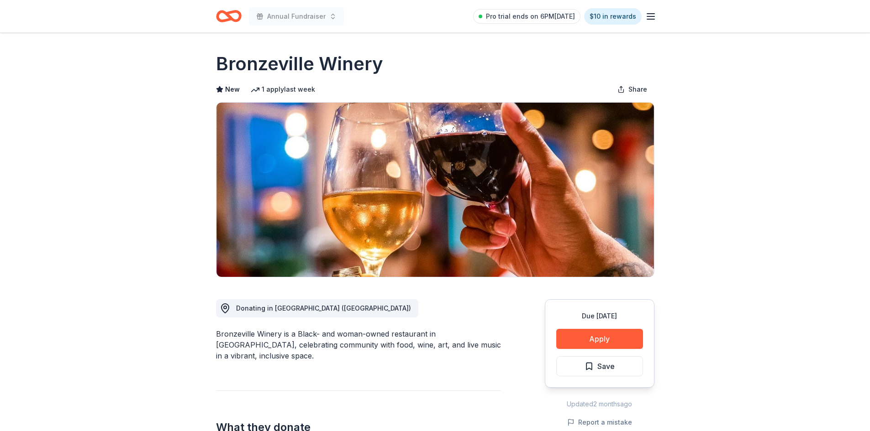
drag, startPoint x: 284, startPoint y: 335, endPoint x: 181, endPoint y: 333, distance: 103.7
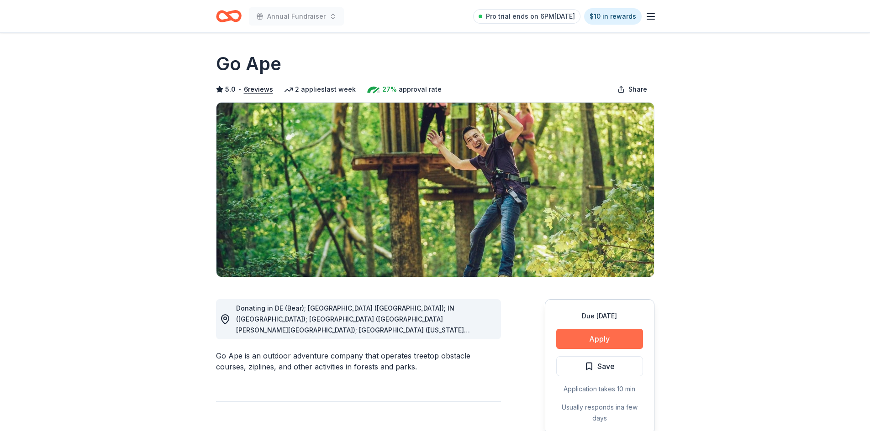
click at [628, 338] on button "Apply" at bounding box center [599, 339] width 87 height 20
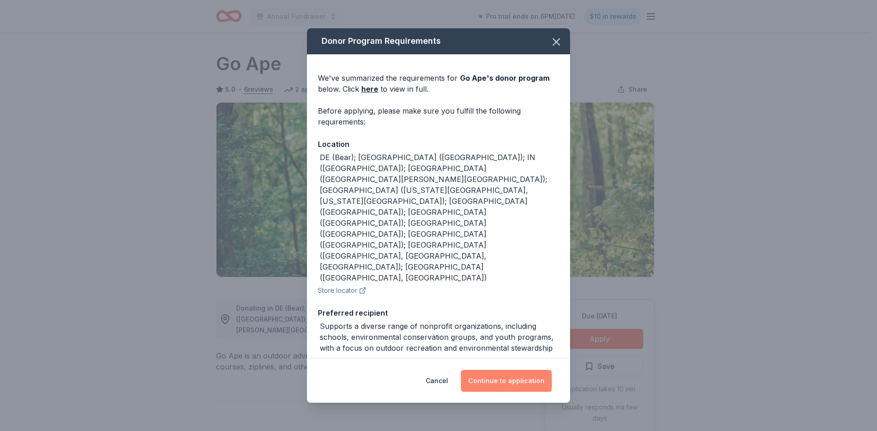
click at [505, 380] on button "Continue to application" at bounding box center [506, 381] width 91 height 22
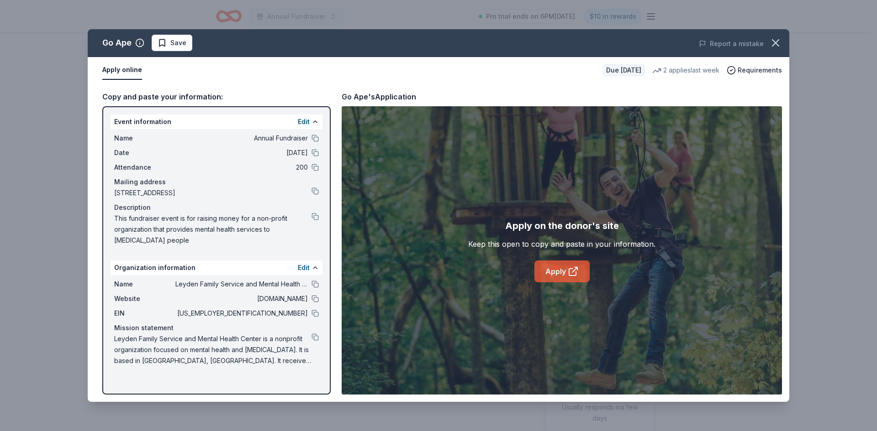
click at [553, 268] on link "Apply" at bounding box center [561, 272] width 55 height 22
click at [541, 269] on link "Apply" at bounding box center [561, 272] width 55 height 22
click at [754, 68] on span "Requirements" at bounding box center [759, 70] width 44 height 11
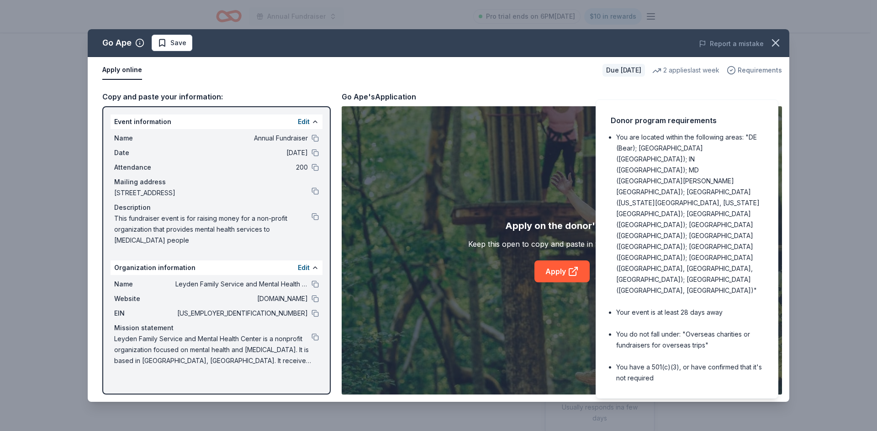
click at [754, 69] on span "Requirements" at bounding box center [759, 70] width 44 height 11
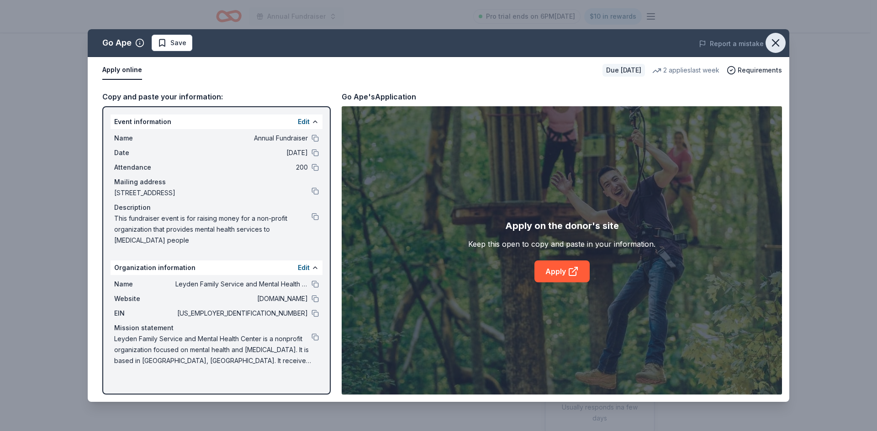
click at [780, 44] on icon "button" at bounding box center [775, 43] width 13 height 13
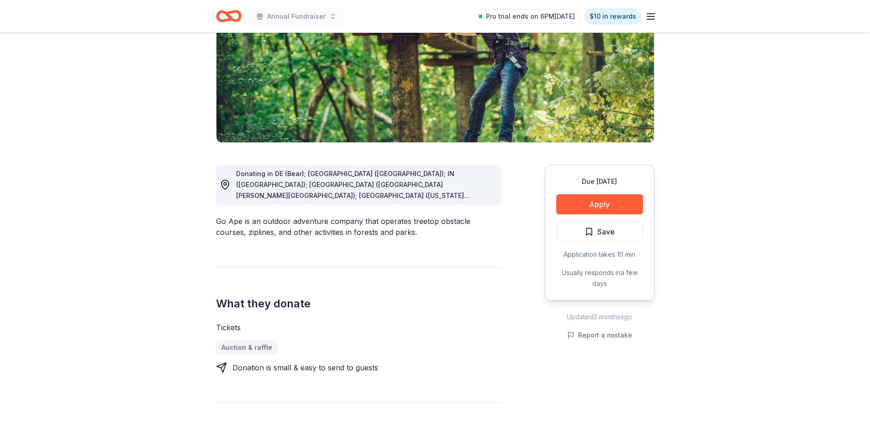
scroll to position [137, 0]
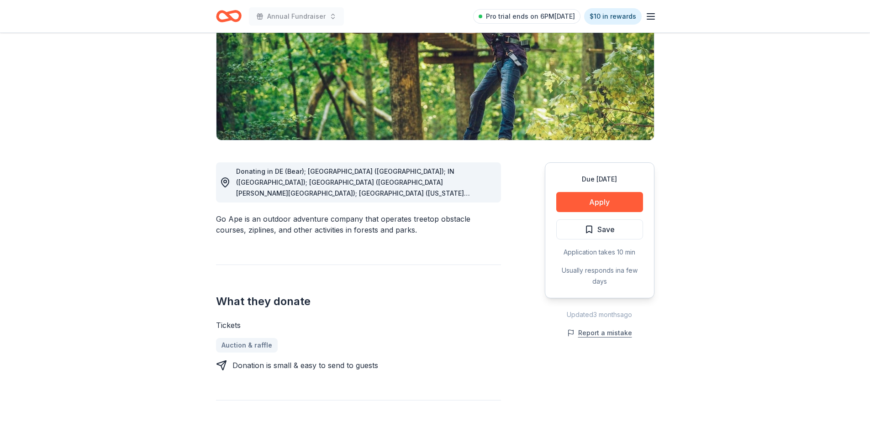
click at [600, 332] on button "Report a mistake" at bounding box center [599, 333] width 65 height 11
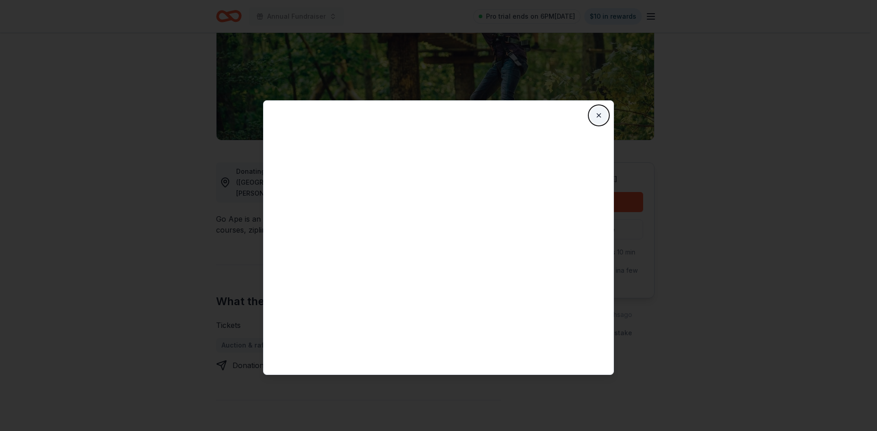
click at [596, 114] on button "Close" at bounding box center [598, 115] width 18 height 18
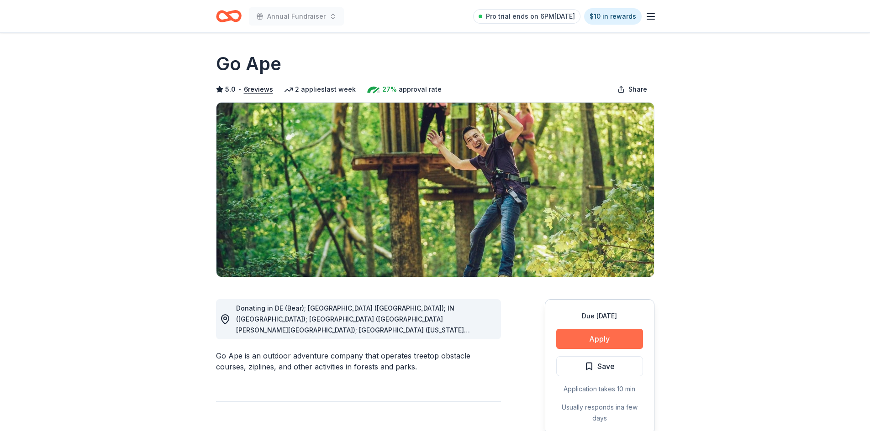
click at [605, 340] on button "Apply" at bounding box center [599, 339] width 87 height 20
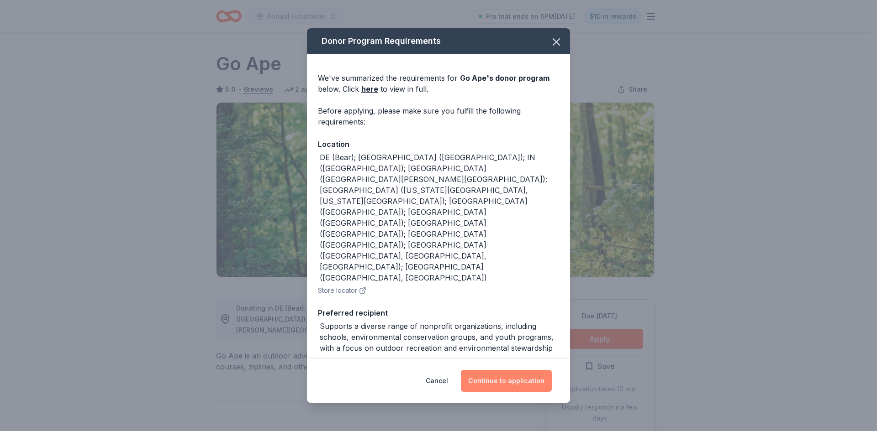
click at [494, 388] on button "Continue to application" at bounding box center [506, 381] width 91 height 22
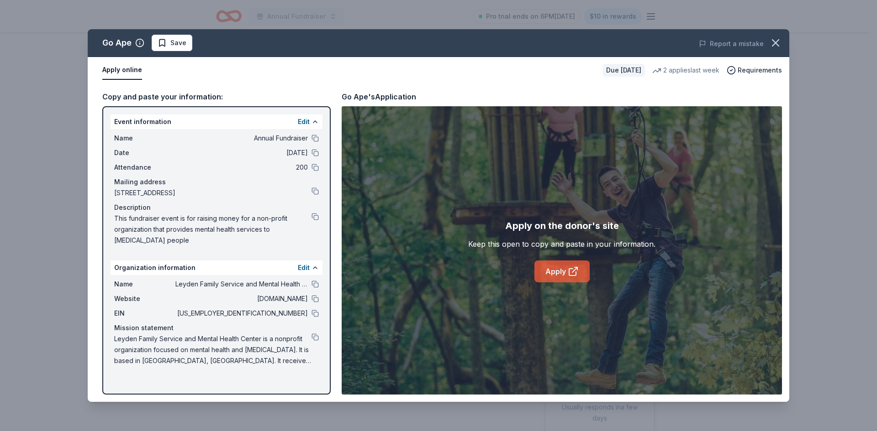
click at [562, 273] on link "Apply" at bounding box center [561, 272] width 55 height 22
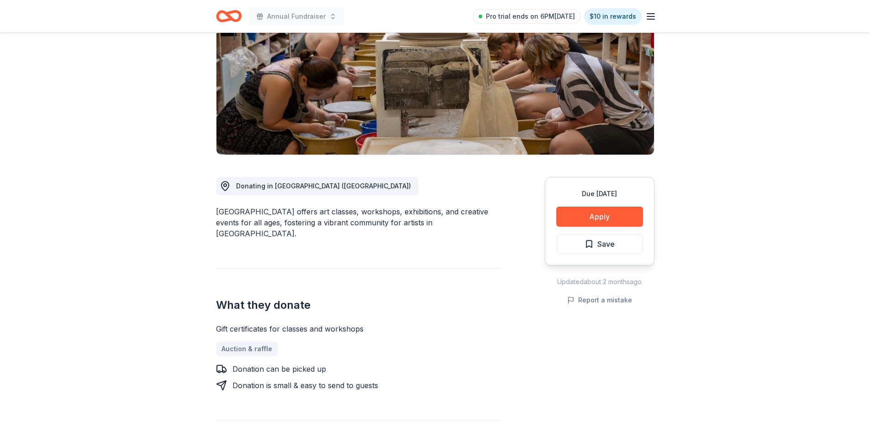
scroll to position [137, 0]
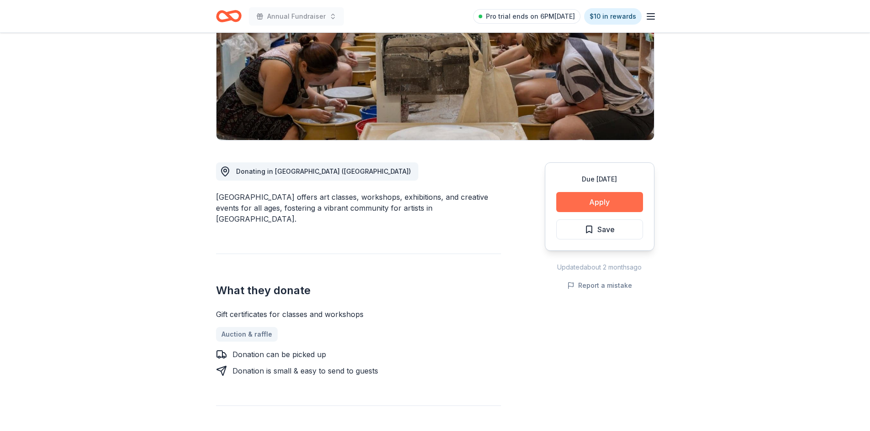
click at [589, 201] on button "Apply" at bounding box center [599, 202] width 87 height 20
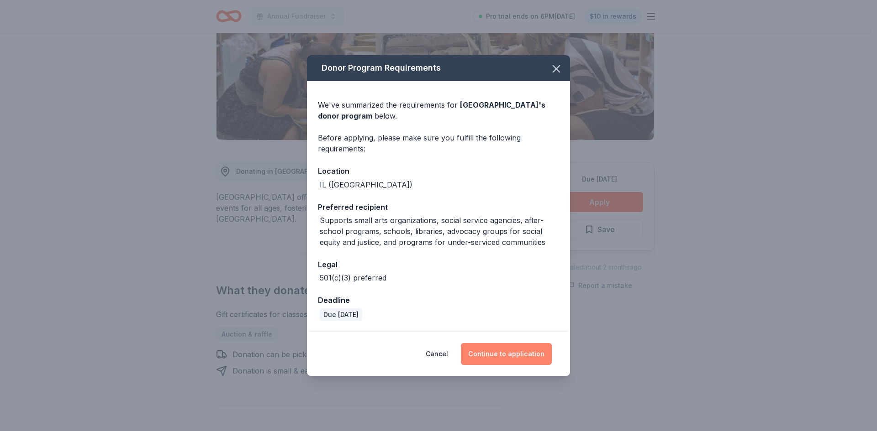
click at [503, 357] on button "Continue to application" at bounding box center [506, 354] width 91 height 22
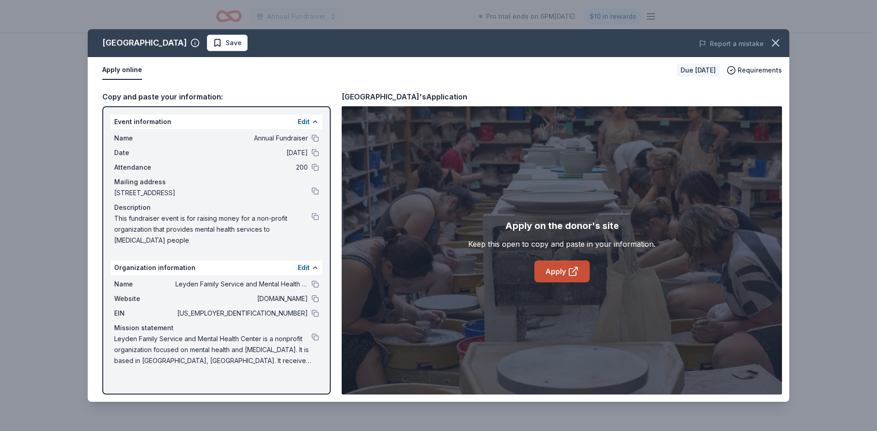
click at [561, 269] on link "Apply" at bounding box center [561, 272] width 55 height 22
click at [777, 40] on icon "button" at bounding box center [775, 43] width 13 height 13
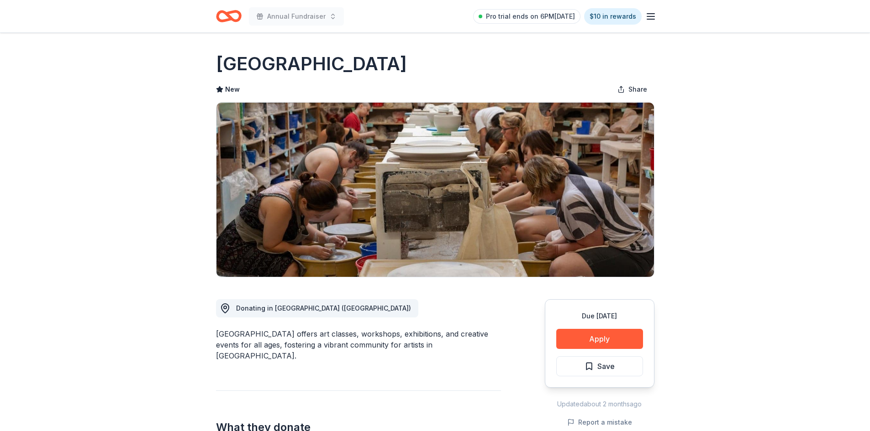
scroll to position [46, 0]
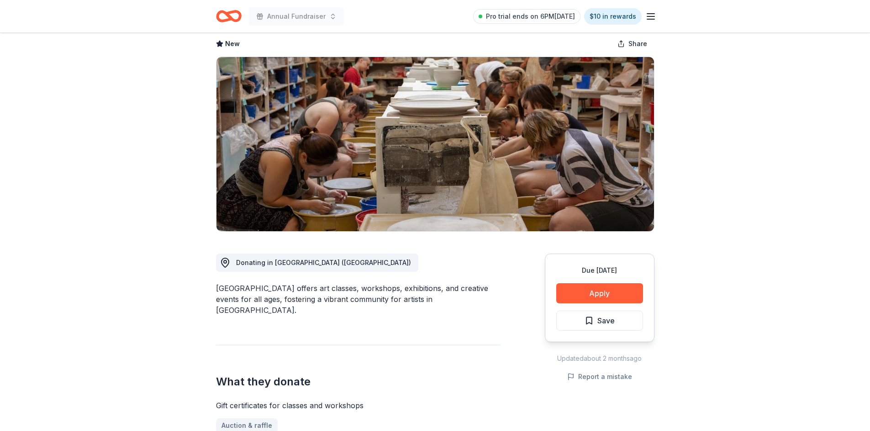
drag, startPoint x: 216, startPoint y: 289, endPoint x: 260, endPoint y: 287, distance: 43.9
click at [261, 287] on div "[GEOGRAPHIC_DATA] offers art classes, workshops, exhibitions, and creative even…" at bounding box center [358, 299] width 285 height 33
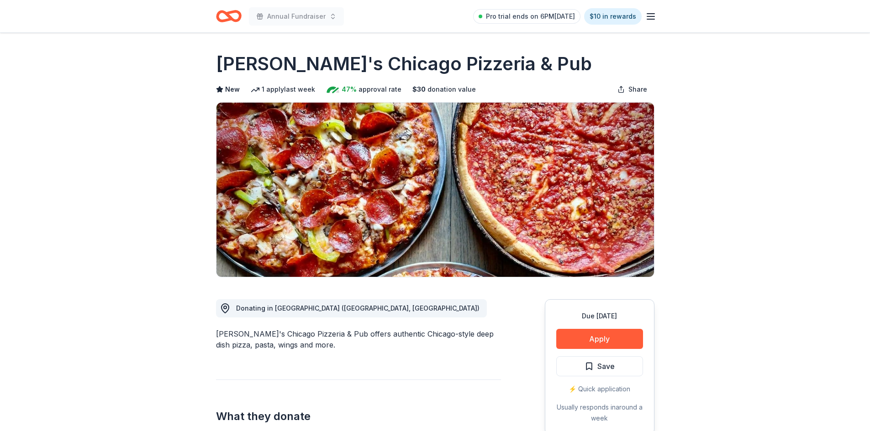
drag, startPoint x: 217, startPoint y: 64, endPoint x: 425, endPoint y: 80, distance: 208.4
click at [425, 80] on div "[PERSON_NAME]'s Chicago Pizzeria & Pub New 1 apply last week 47% approval rate …" at bounding box center [435, 164] width 438 height 226
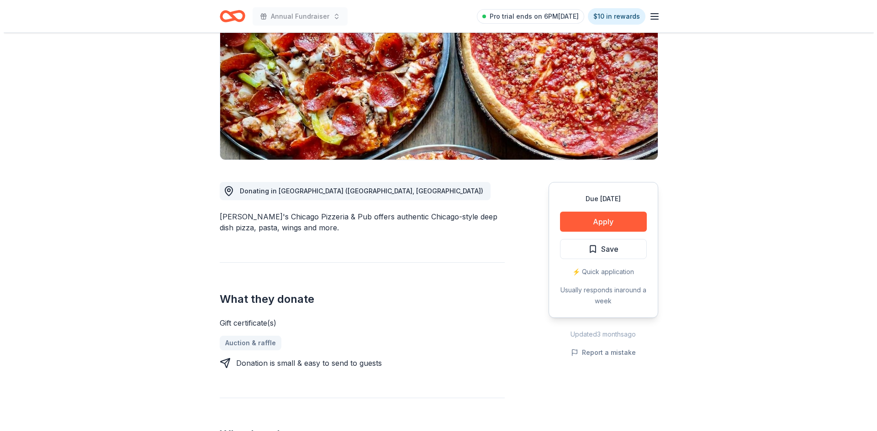
scroll to position [137, 0]
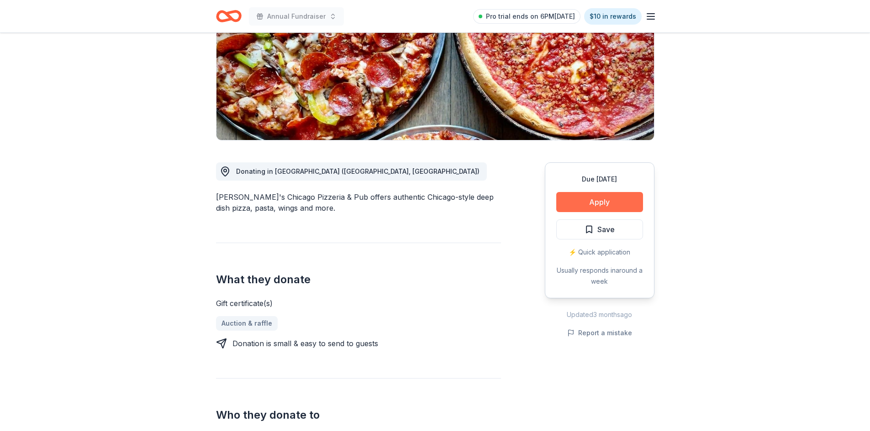
click at [597, 203] on button "Apply" at bounding box center [599, 202] width 87 height 20
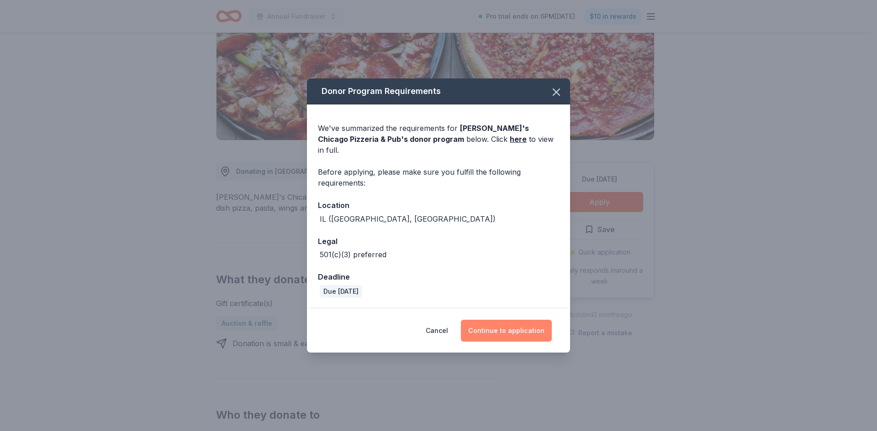
click at [507, 323] on button "Continue to application" at bounding box center [506, 331] width 91 height 22
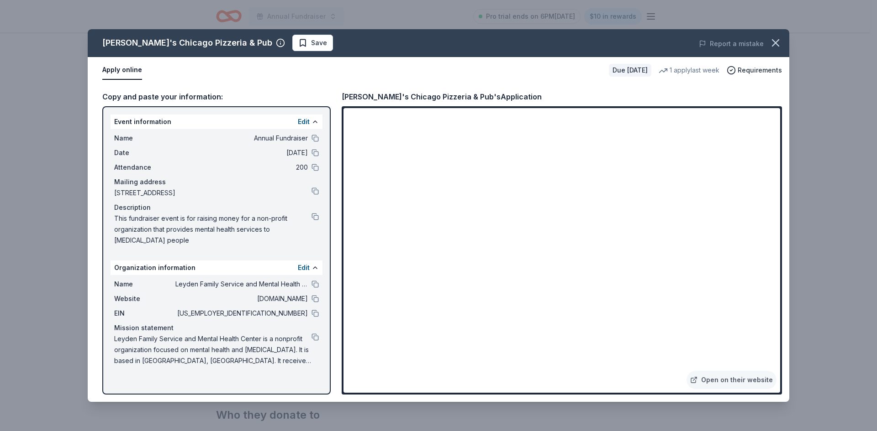
drag, startPoint x: 102, startPoint y: 41, endPoint x: 155, endPoint y: 45, distance: 53.1
click at [155, 45] on div "Georgio's Chicago Pizzeria & Pub Save" at bounding box center [298, 43] width 421 height 16
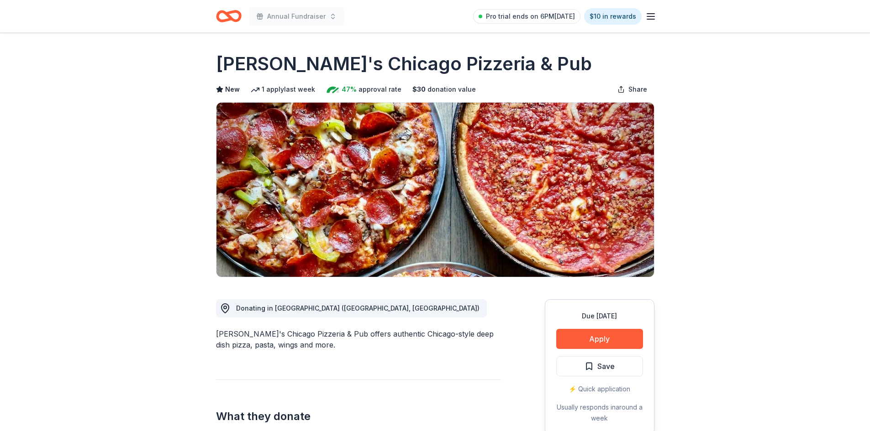
scroll to position [137, 0]
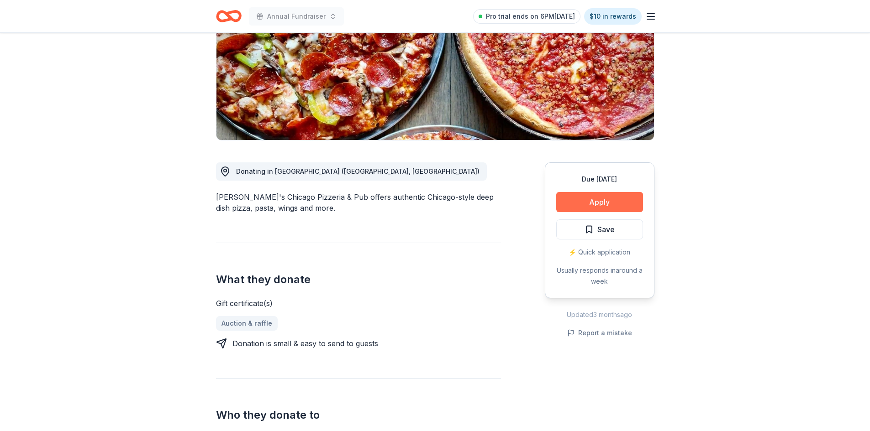
click at [593, 203] on button "Apply" at bounding box center [599, 202] width 87 height 20
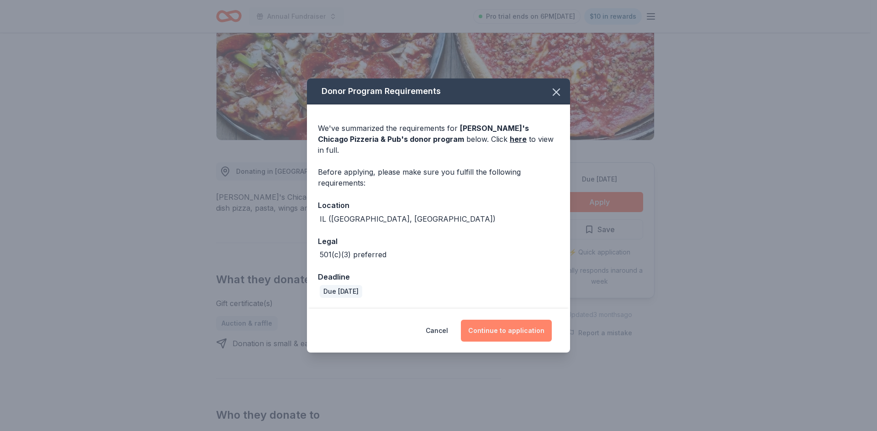
click at [504, 325] on button "Continue to application" at bounding box center [506, 331] width 91 height 22
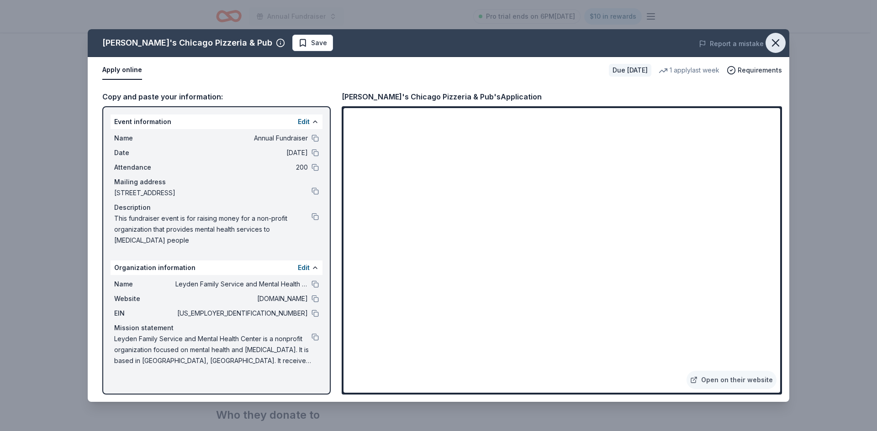
click at [777, 42] on icon "button" at bounding box center [775, 43] width 13 height 13
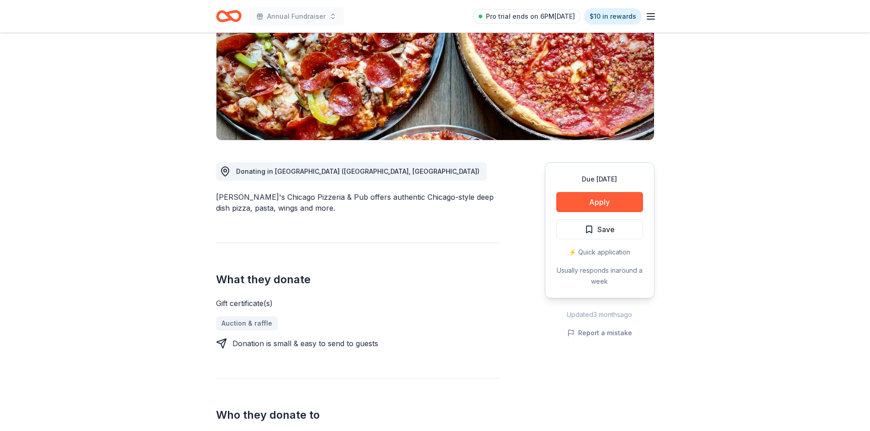
drag, startPoint x: 216, startPoint y: 196, endPoint x: 283, endPoint y: 202, distance: 66.5
click at [283, 202] on div "Georgio's Chicago Pizzeria & Pub offers authentic Chicago-style deep dish pizza…" at bounding box center [358, 203] width 285 height 22
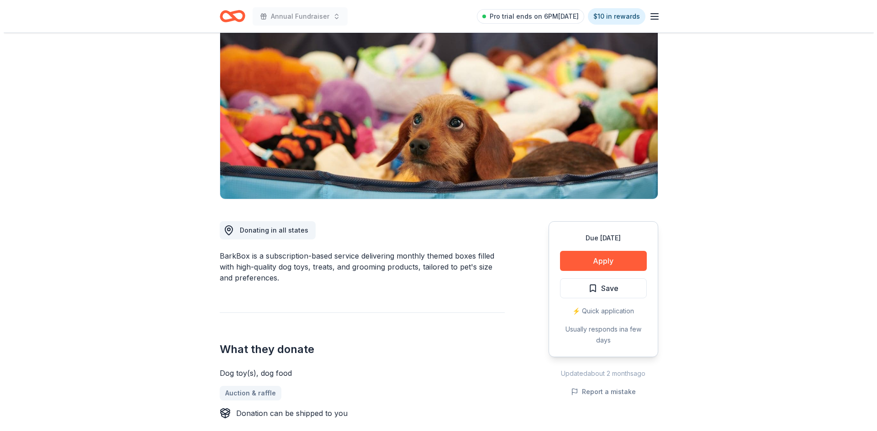
scroll to position [137, 0]
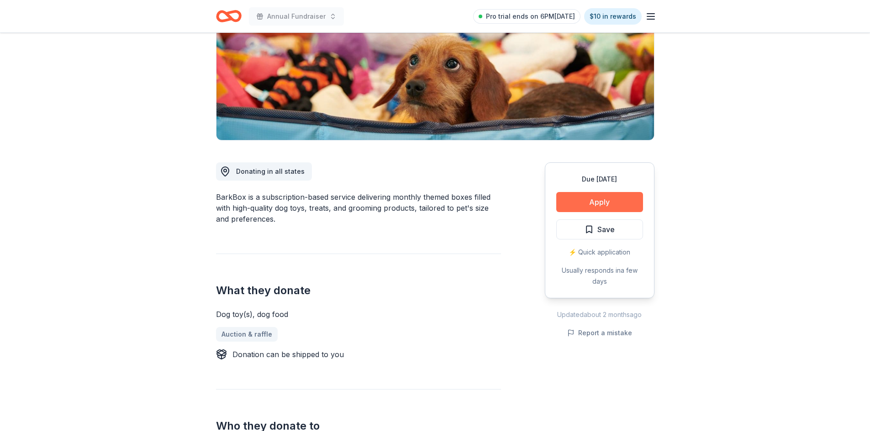
click at [587, 200] on button "Apply" at bounding box center [599, 202] width 87 height 20
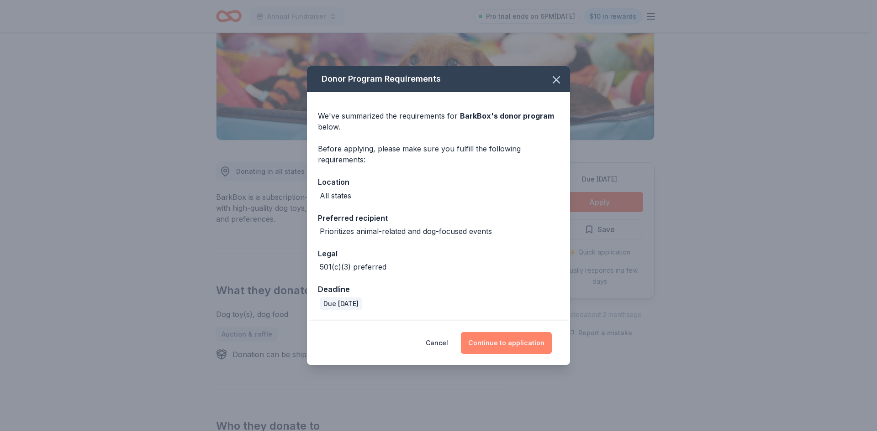
click at [519, 348] on button "Continue to application" at bounding box center [506, 343] width 91 height 22
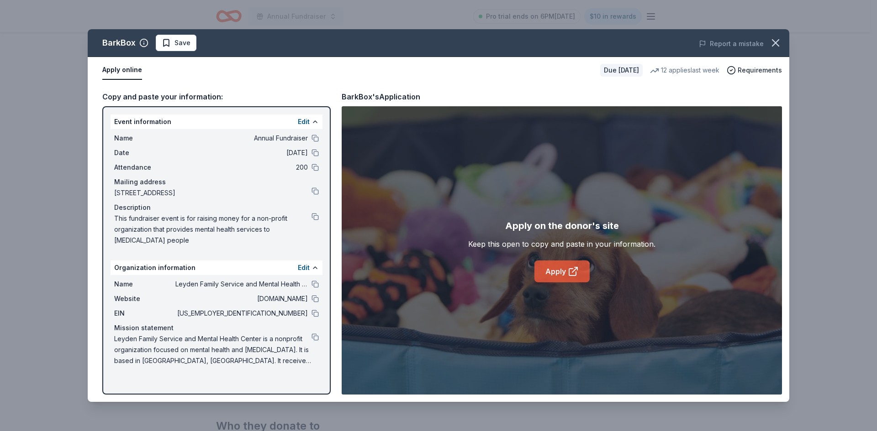
click at [565, 274] on link "Apply" at bounding box center [561, 272] width 55 height 22
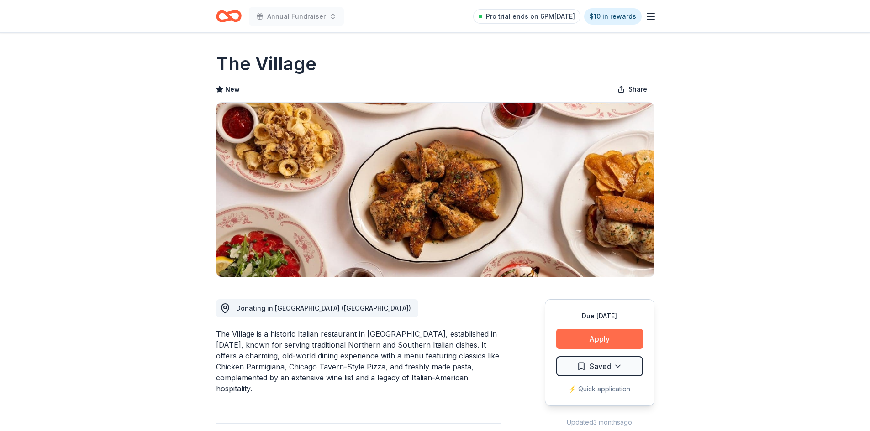
click at [599, 339] on button "Apply" at bounding box center [599, 339] width 87 height 20
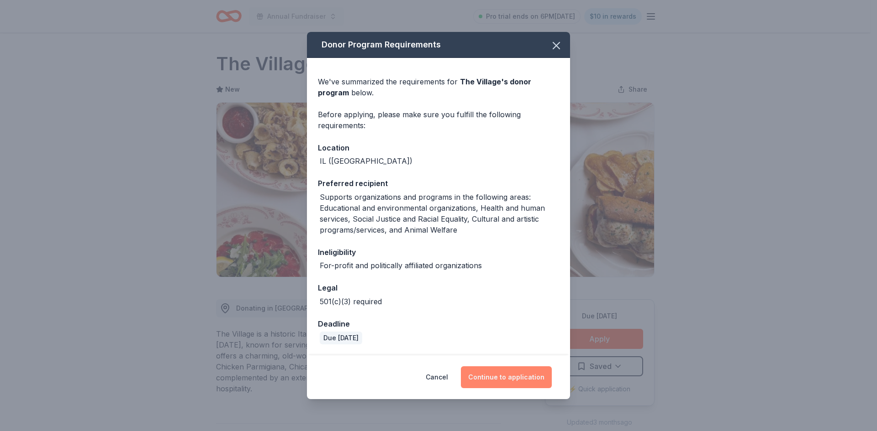
click at [507, 379] on button "Continue to application" at bounding box center [506, 378] width 91 height 22
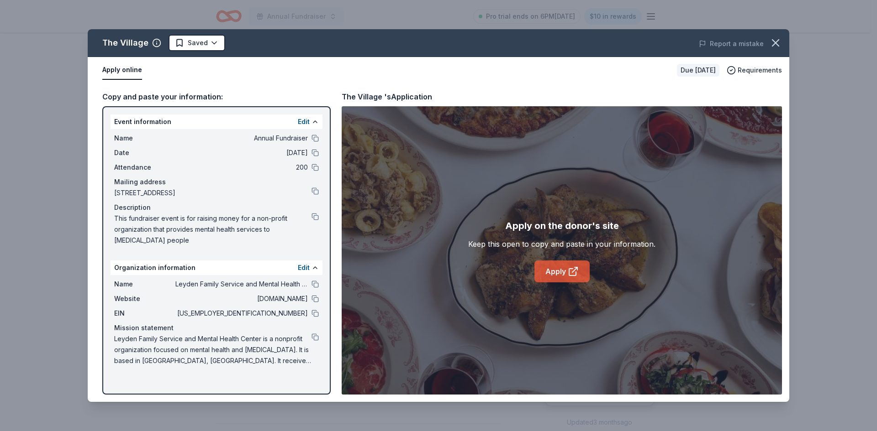
click at [571, 273] on icon at bounding box center [572, 271] width 11 height 11
click at [773, 40] on icon "button" at bounding box center [775, 43] width 13 height 13
